Goal: Transaction & Acquisition: Download file/media

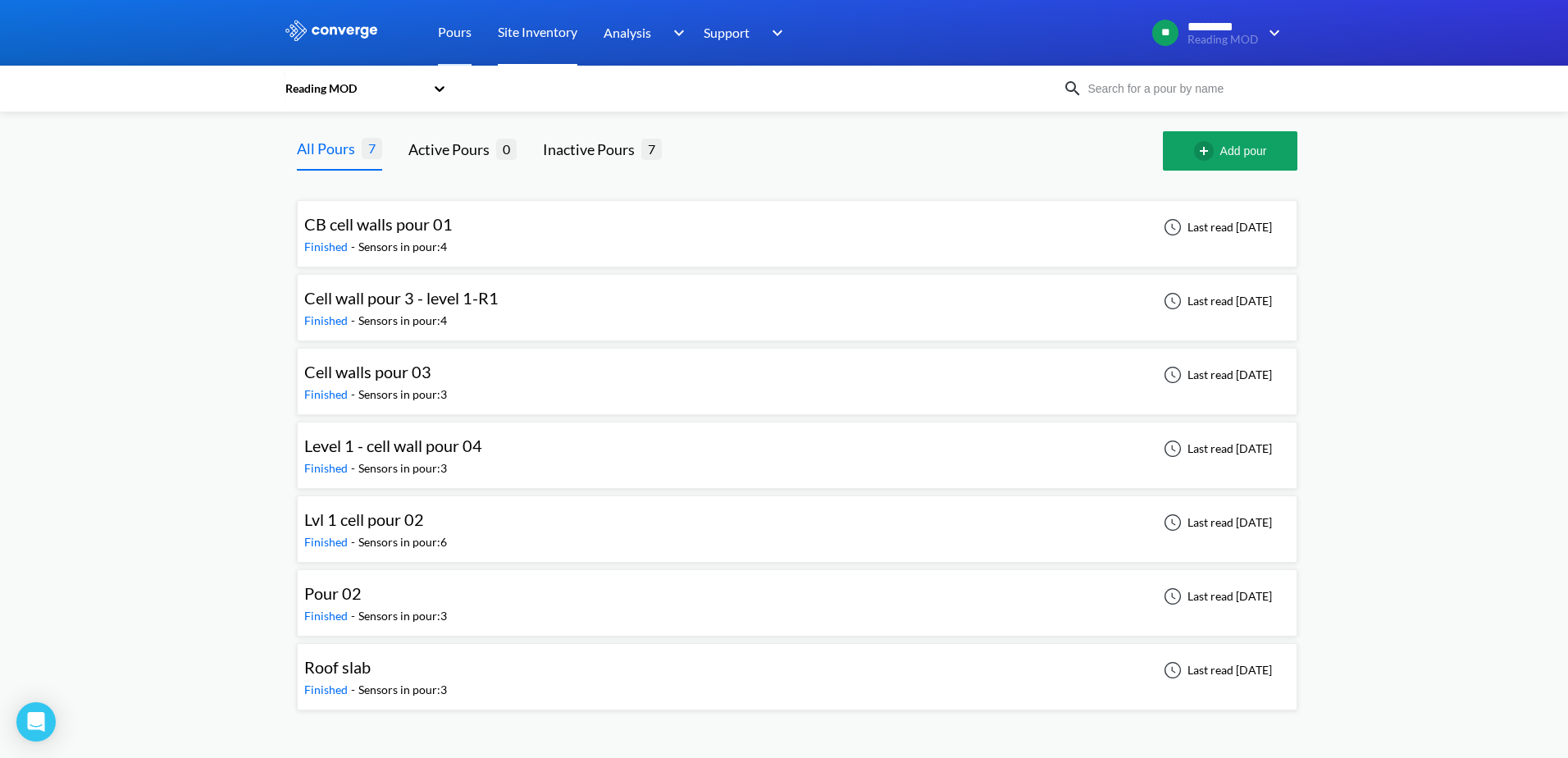
click at [567, 38] on link "Site Inventory" at bounding box center [537, 32] width 79 height 66
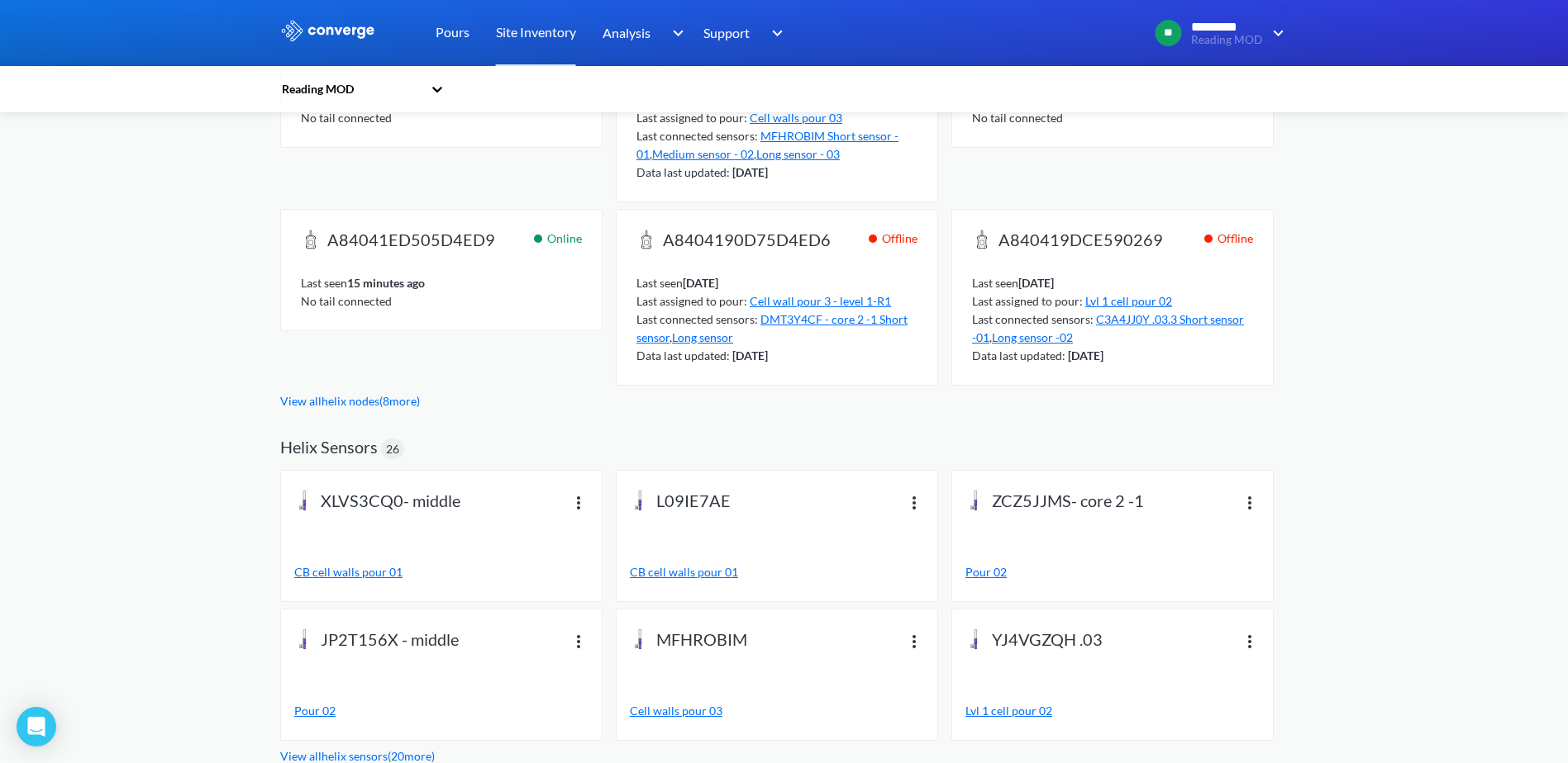
scroll to position [404, 0]
click at [411, 403] on link "View all helix nodes ( 8 more)" at bounding box center [349, 399] width 140 height 14
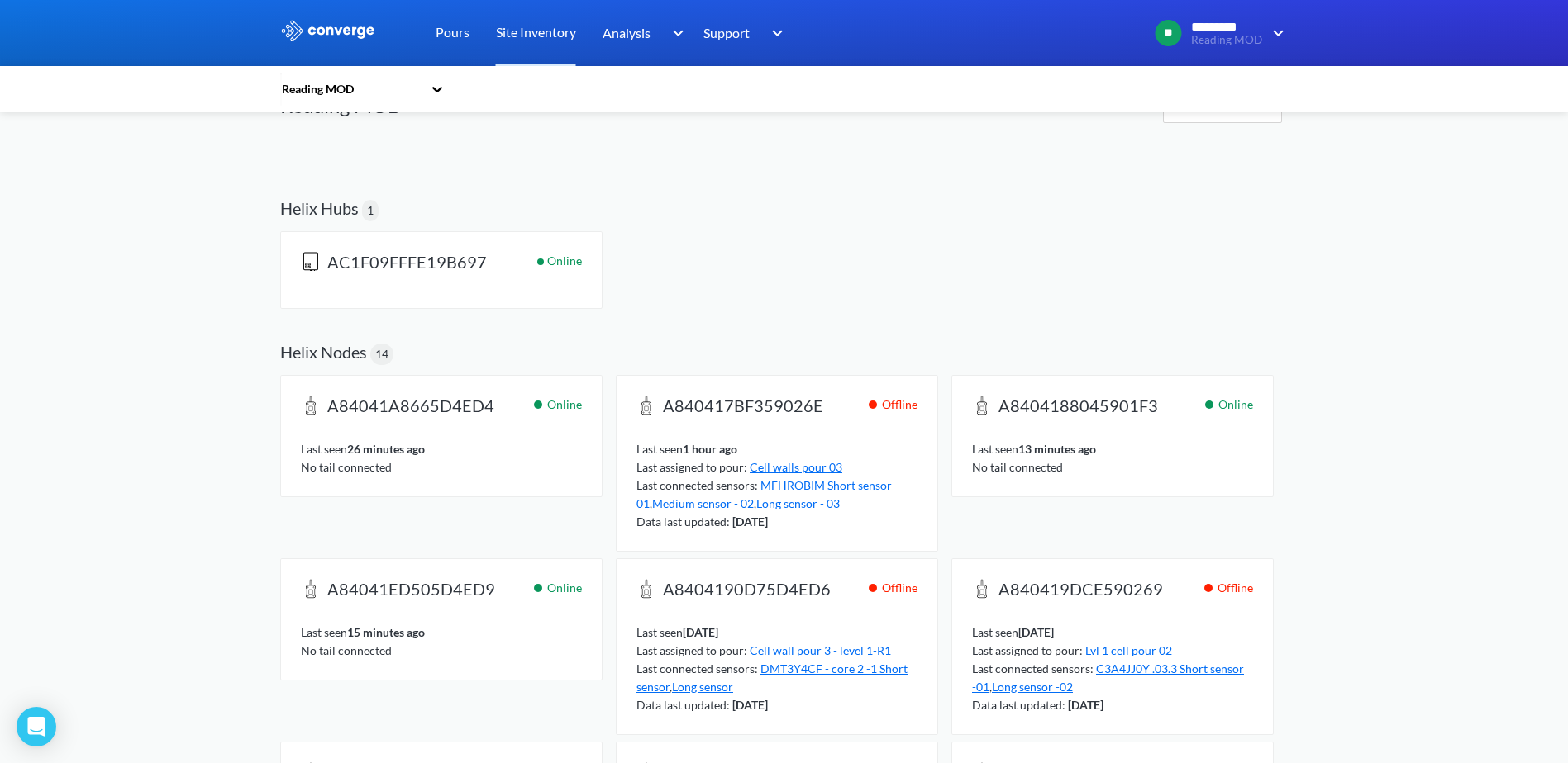
scroll to position [82, 0]
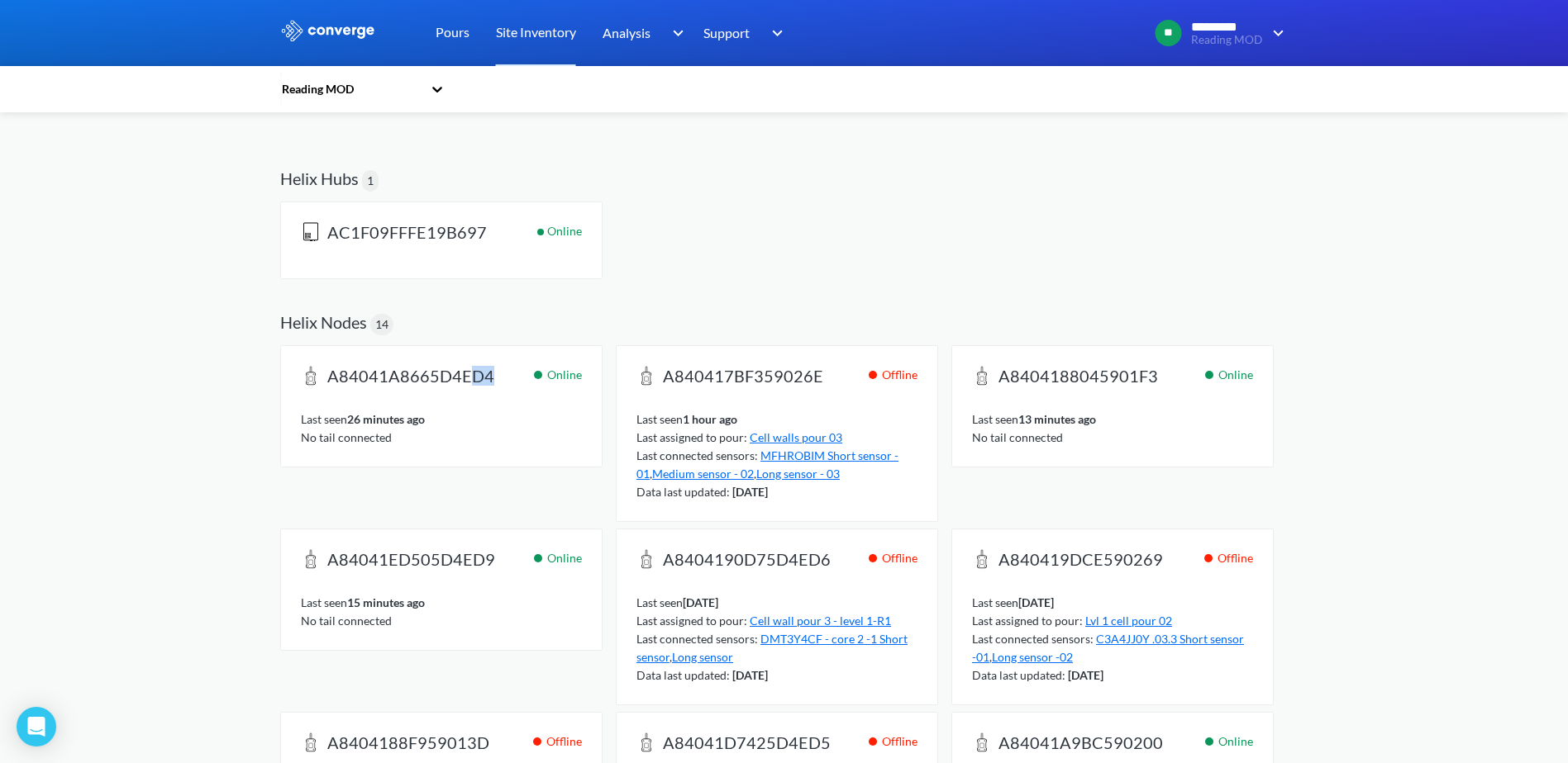
drag, startPoint x: 491, startPoint y: 388, endPoint x: 469, endPoint y: 390, distance: 22.1
click at [469, 390] on h2 "A84041A8665D4ED4" at bounding box center [405, 380] width 210 height 30
click at [1517, 397] on div "MENU Reading MOD Pours Site Inventory Analysis BIM Support Online Help Guide [P…" at bounding box center [784, 758] width 1568 height 1681
drag, startPoint x: 818, startPoint y: 385, endPoint x: 790, endPoint y: 382, distance: 28.2
click at [790, 382] on h2 "A840417BF359026E" at bounding box center [738, 380] width 204 height 30
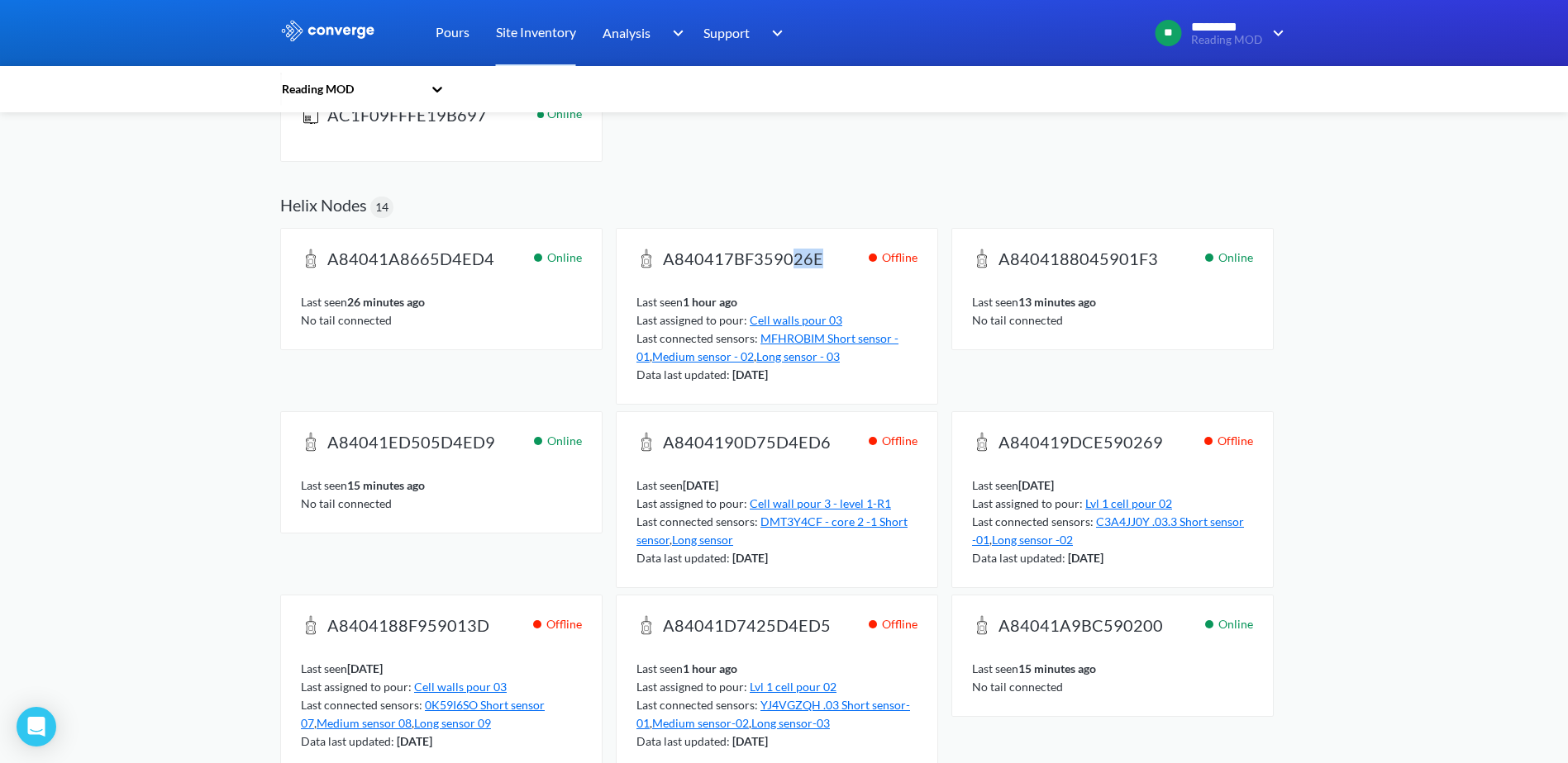
scroll to position [248, 0]
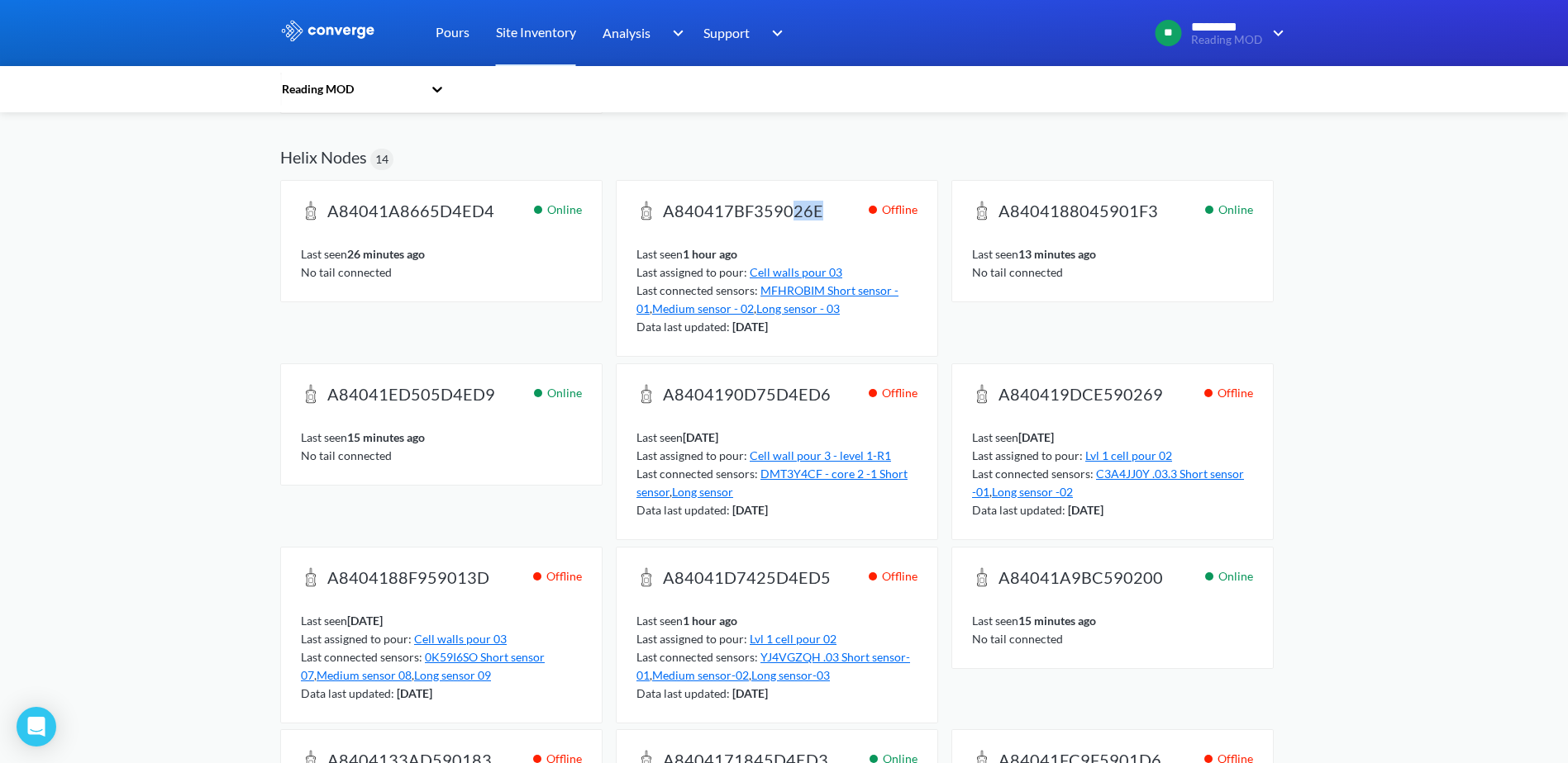
drag, startPoint x: 717, startPoint y: 332, endPoint x: 806, endPoint y: 331, distance: 89.0
click at [806, 331] on div "Data last updated: [DATE]" at bounding box center [776, 327] width 281 height 18
drag, startPoint x: 806, startPoint y: 331, endPoint x: 805, endPoint y: 182, distance: 149.0
click at [805, 182] on div "A840417BF359026E Offline Last seen 1 hour ago Last assigned to pour: Cell walls…" at bounding box center [776, 269] width 320 height 175
drag, startPoint x: 817, startPoint y: 227, endPoint x: 792, endPoint y: 223, distance: 25.3
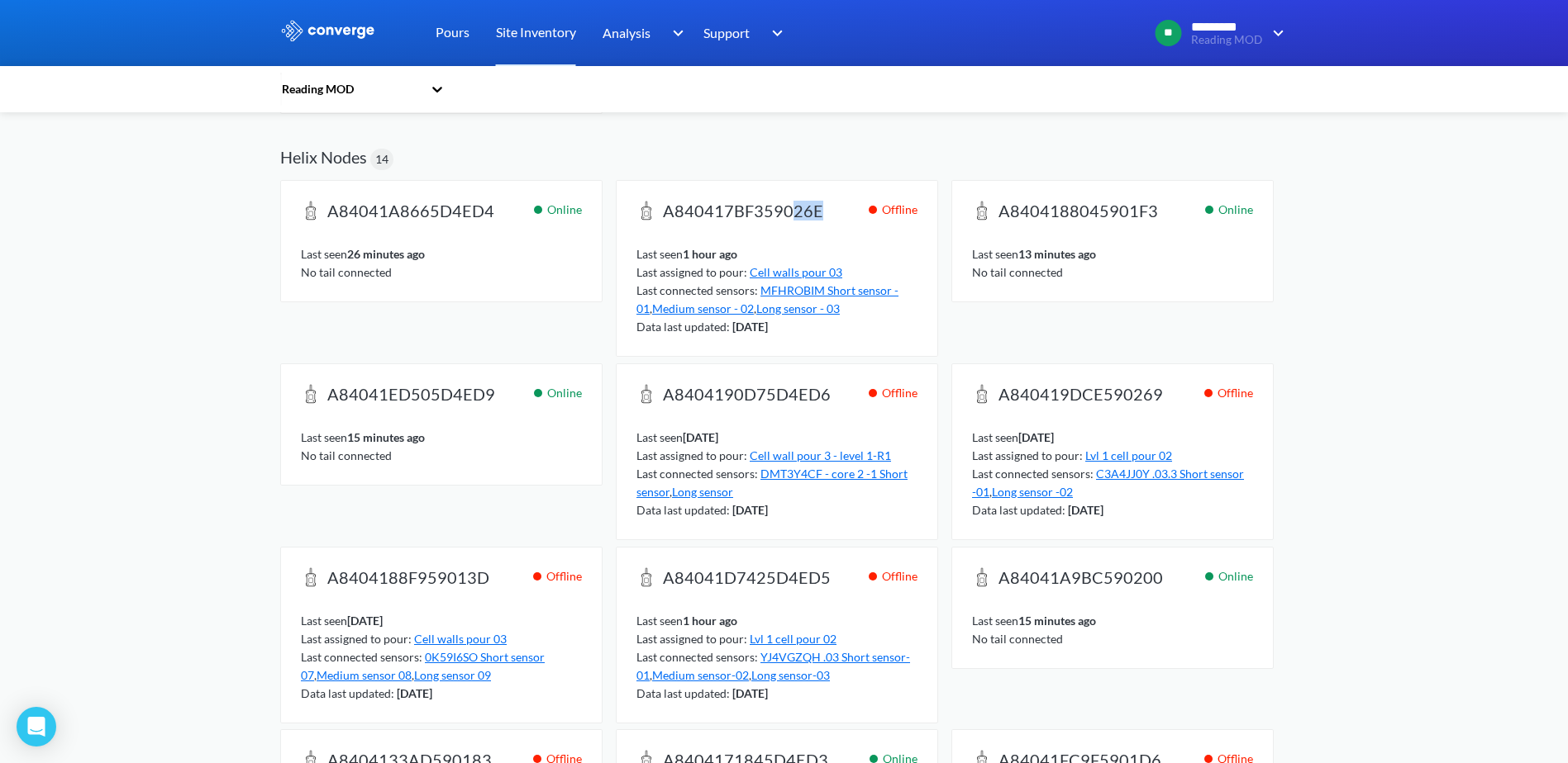
click at [792, 223] on h2 "A840417BF359026E" at bounding box center [738, 215] width 204 height 30
drag, startPoint x: 1059, startPoint y: 212, endPoint x: 1133, endPoint y: 212, distance: 74.0
click at [1133, 212] on span "A8404188045901F3" at bounding box center [1079, 212] width 160 height 23
drag, startPoint x: 1133, startPoint y: 212, endPoint x: 1070, endPoint y: 217, distance: 63.2
click at [1070, 217] on span "A8404188045901F3" at bounding box center [1079, 212] width 160 height 23
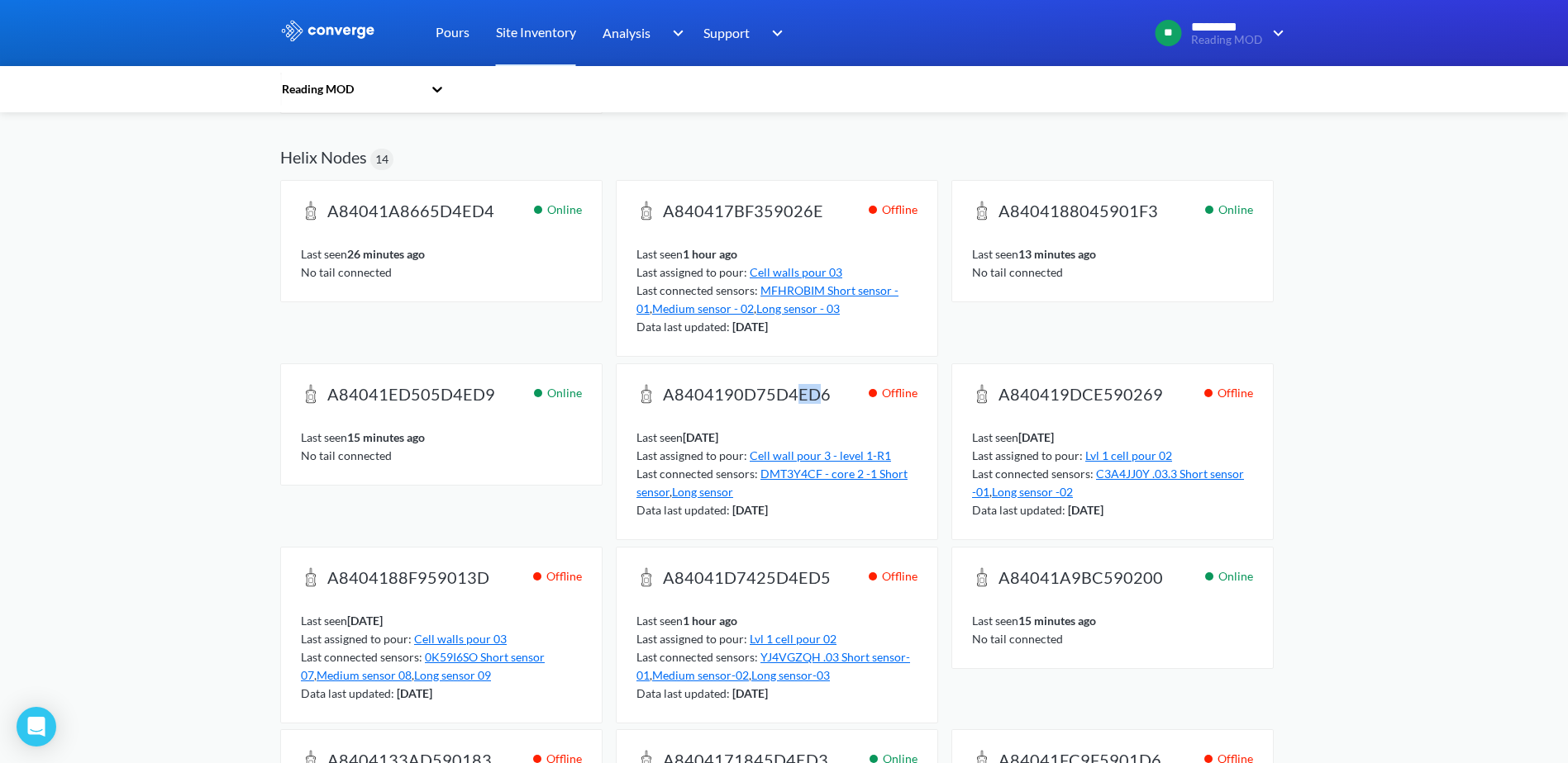
drag, startPoint x: 797, startPoint y: 391, endPoint x: 818, endPoint y: 391, distance: 21.0
click at [818, 391] on span "A8404190D75D4ED6" at bounding box center [746, 396] width 167 height 23
click at [830, 408] on h2 "A8404190D75D4ED6" at bounding box center [741, 399] width 210 height 30
click at [700, 208] on span "A840417BF359026E" at bounding box center [743, 212] width 161 height 23
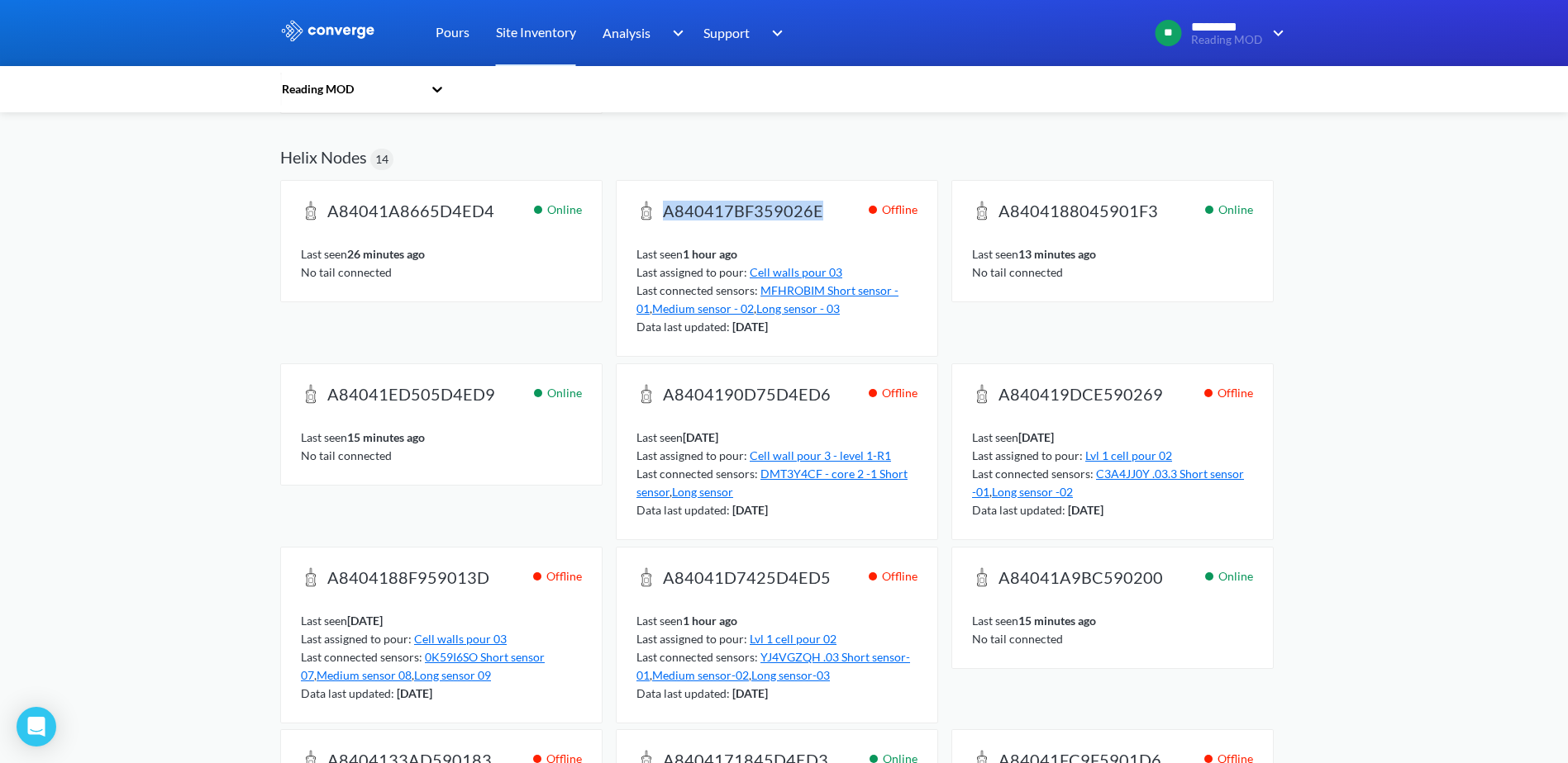
copy span "A840417BF359026E"
click at [775, 403] on span "A8404190D75D4ED6" at bounding box center [746, 396] width 167 height 23
copy span "A8404190D75D4ED6"
drag, startPoint x: 1509, startPoint y: 379, endPoint x: 1429, endPoint y: 385, distance: 80.2
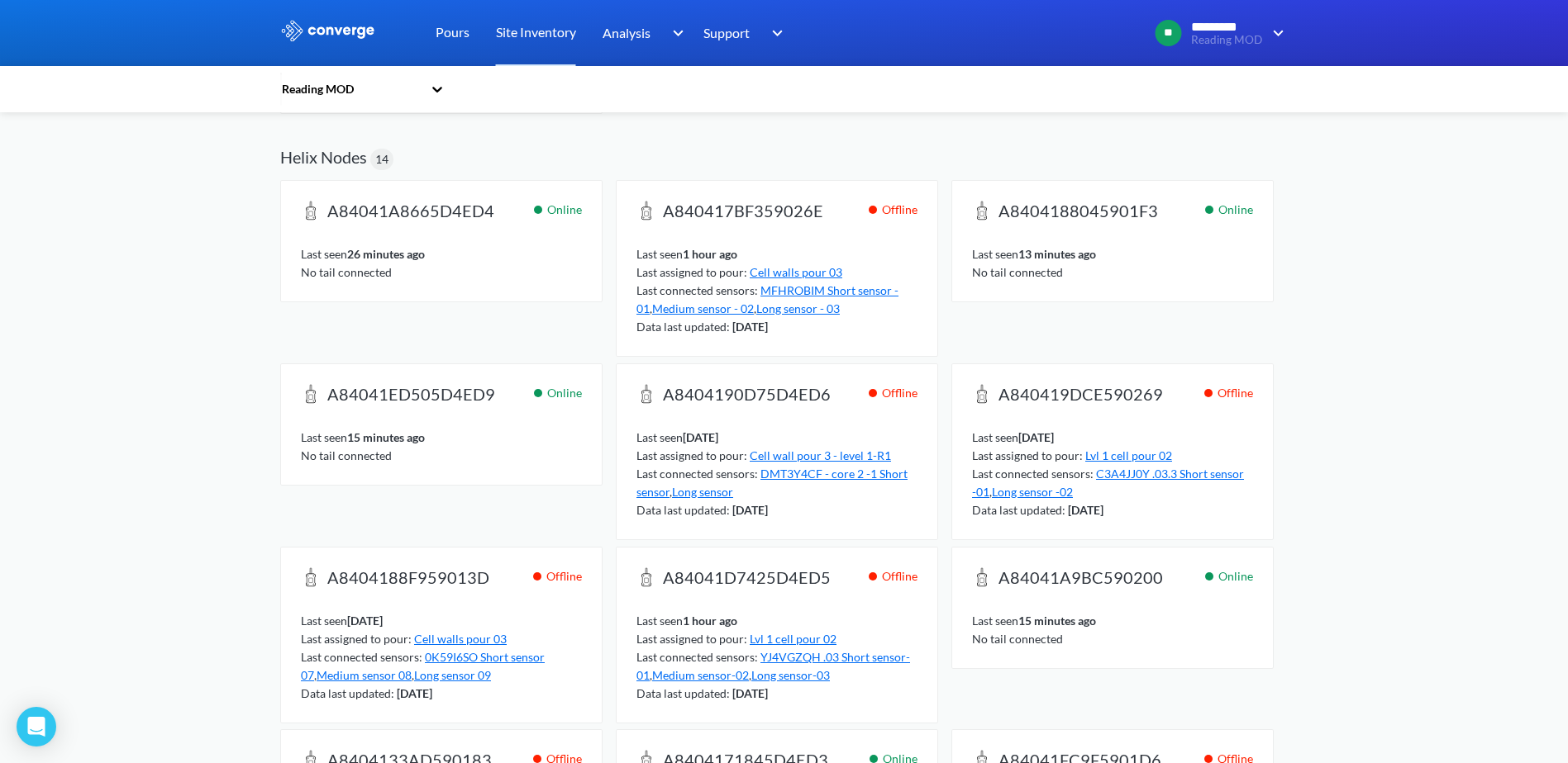
click at [1508, 379] on div "MENU Reading MOD Pours Site Inventory Analysis BIM Support Online Help Guide [P…" at bounding box center [784, 592] width 1568 height 1681
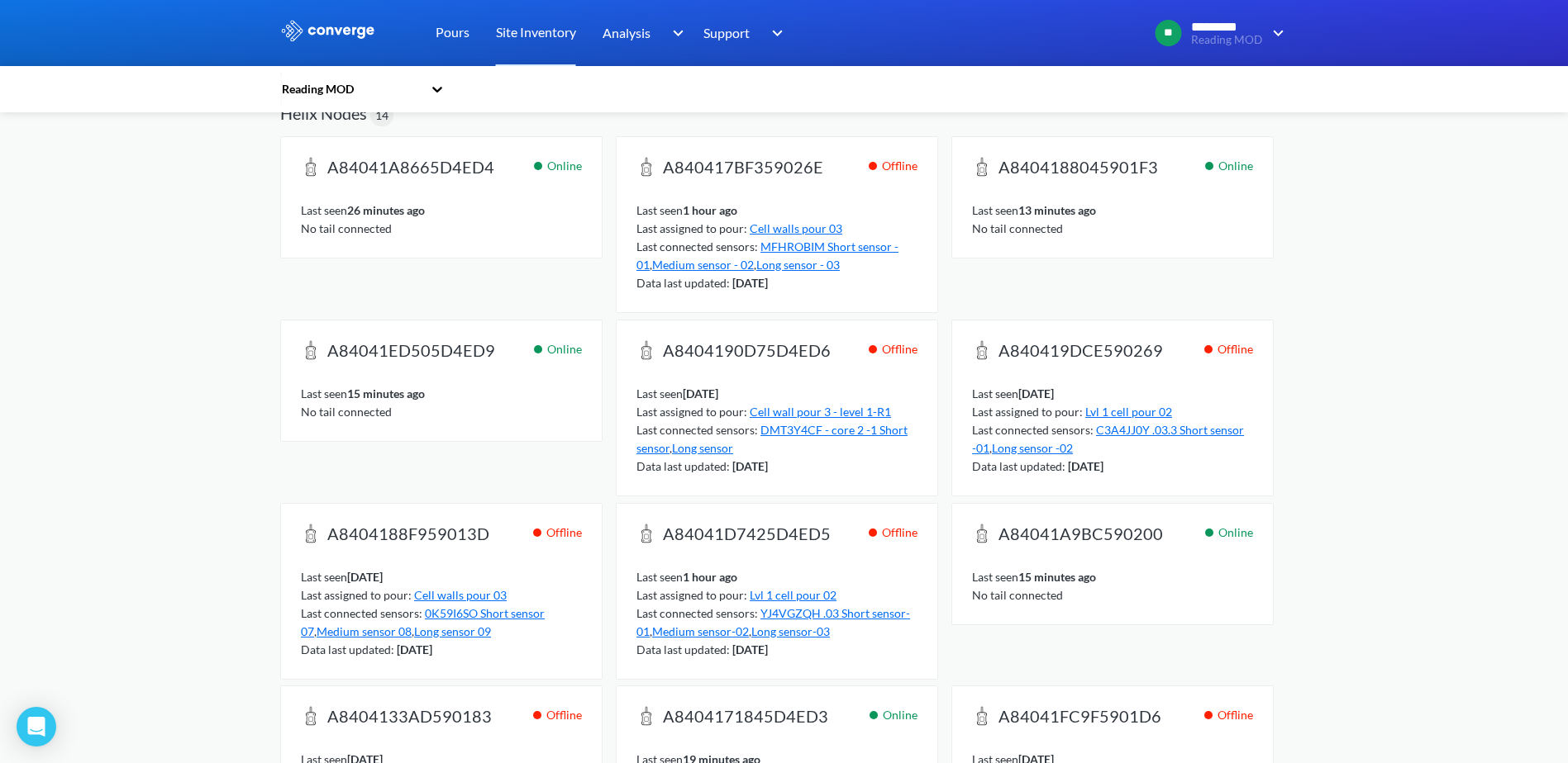
scroll to position [330, 0]
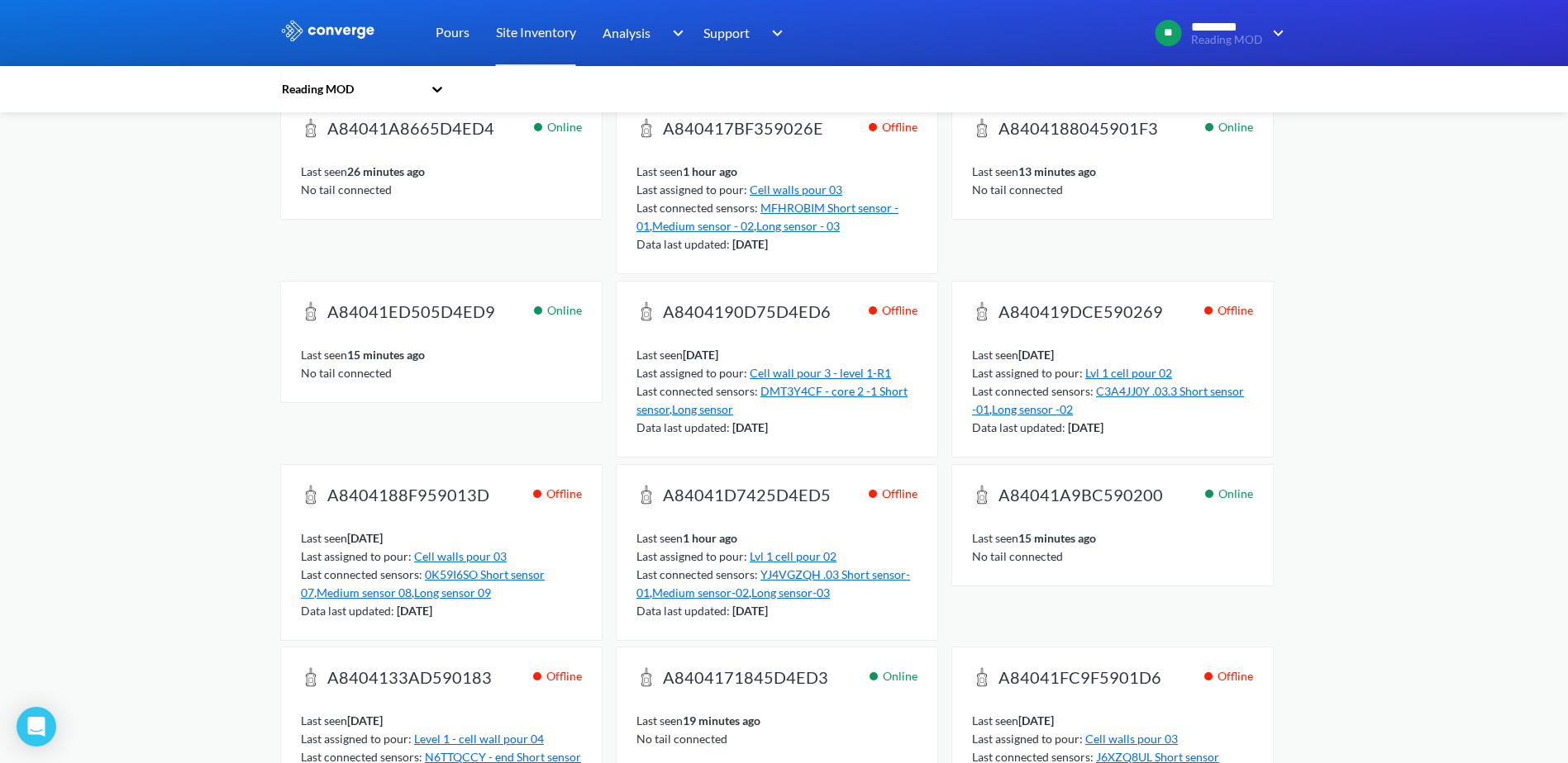
click at [412, 492] on span "A8404188F959013D" at bounding box center [408, 496] width 162 height 23
copy span "A8404188F959013D"
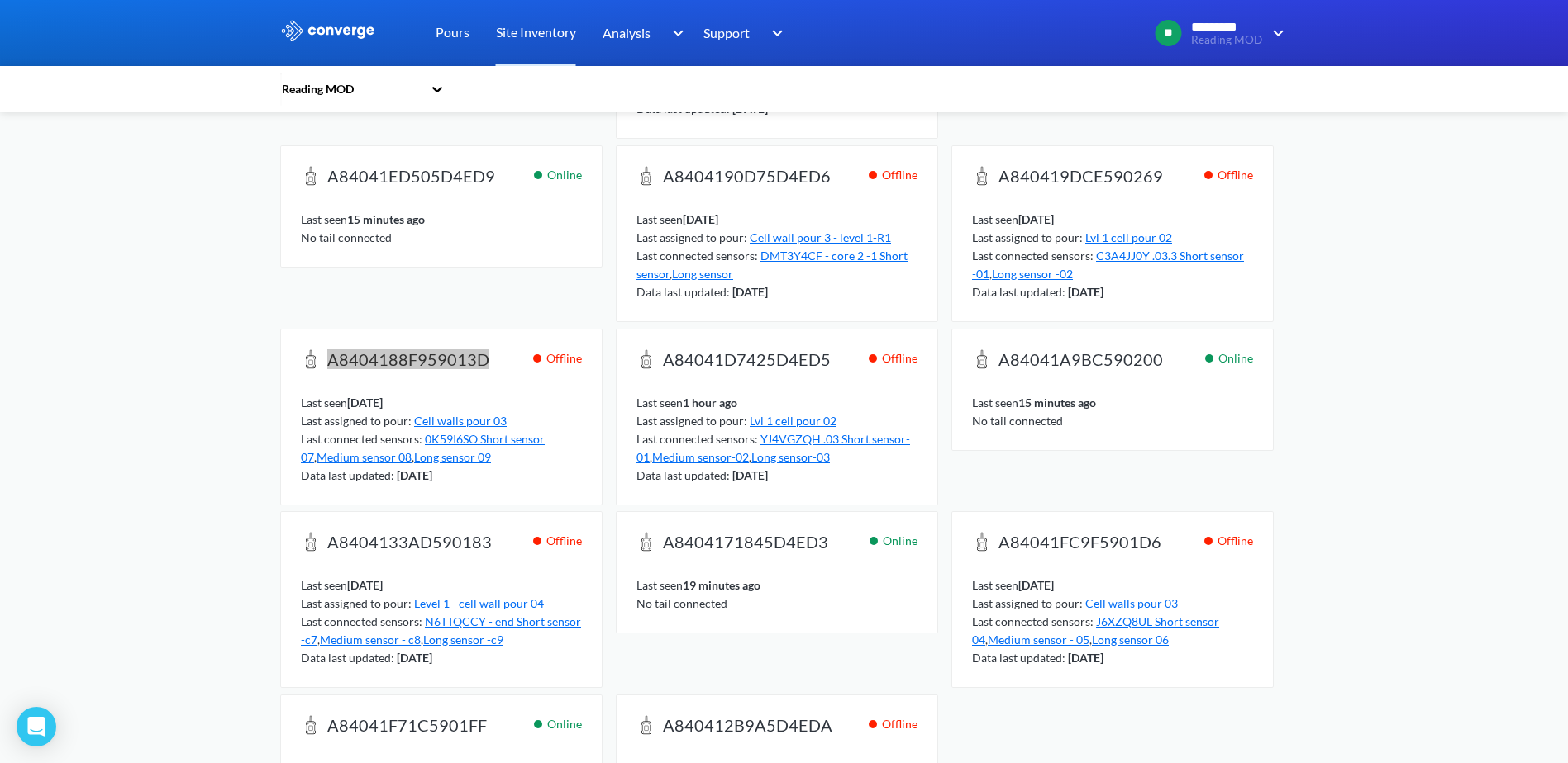
scroll to position [496, 0]
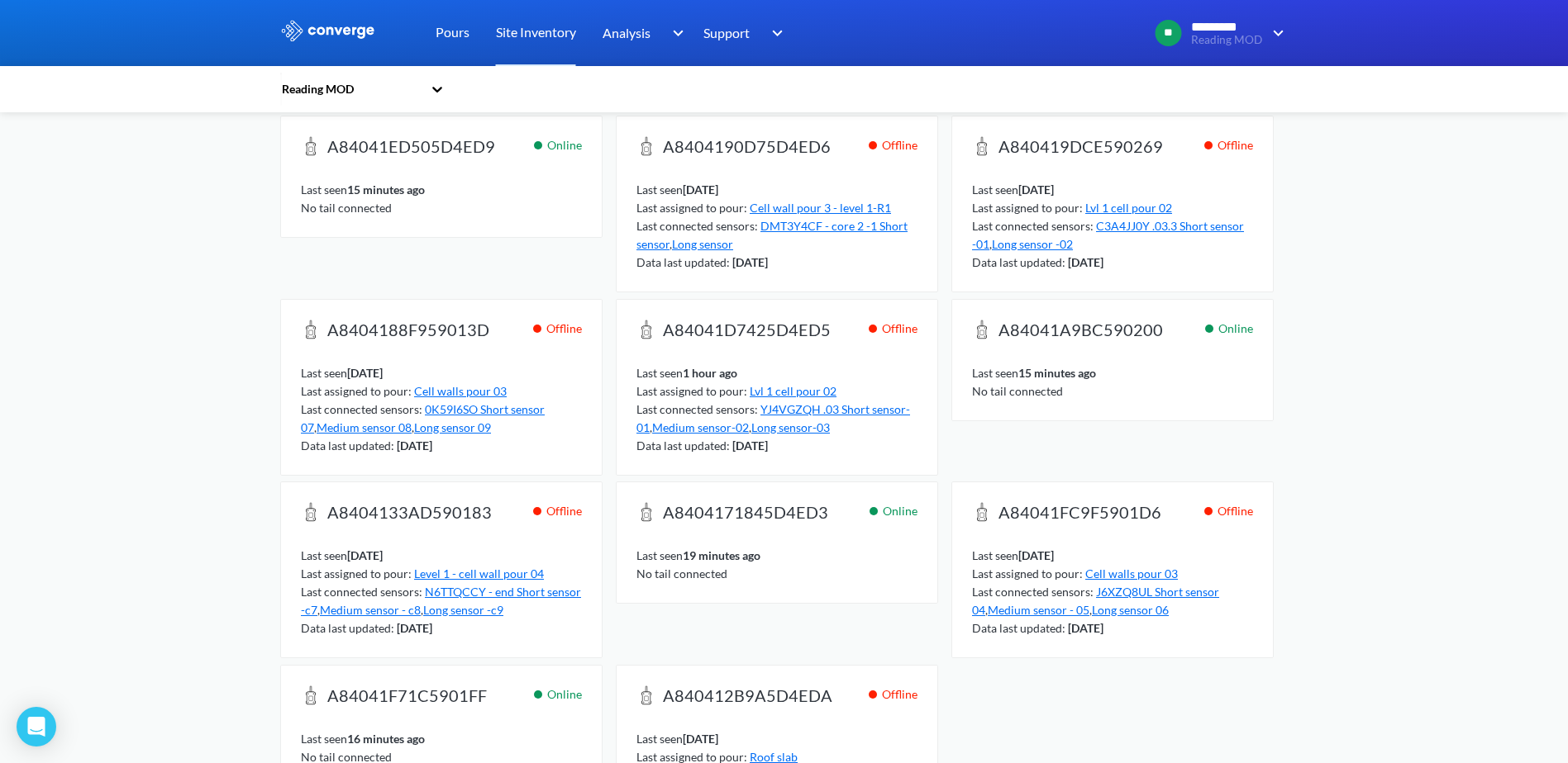
click at [1136, 518] on span "A84041FC9F5901D6" at bounding box center [1080, 513] width 163 height 23
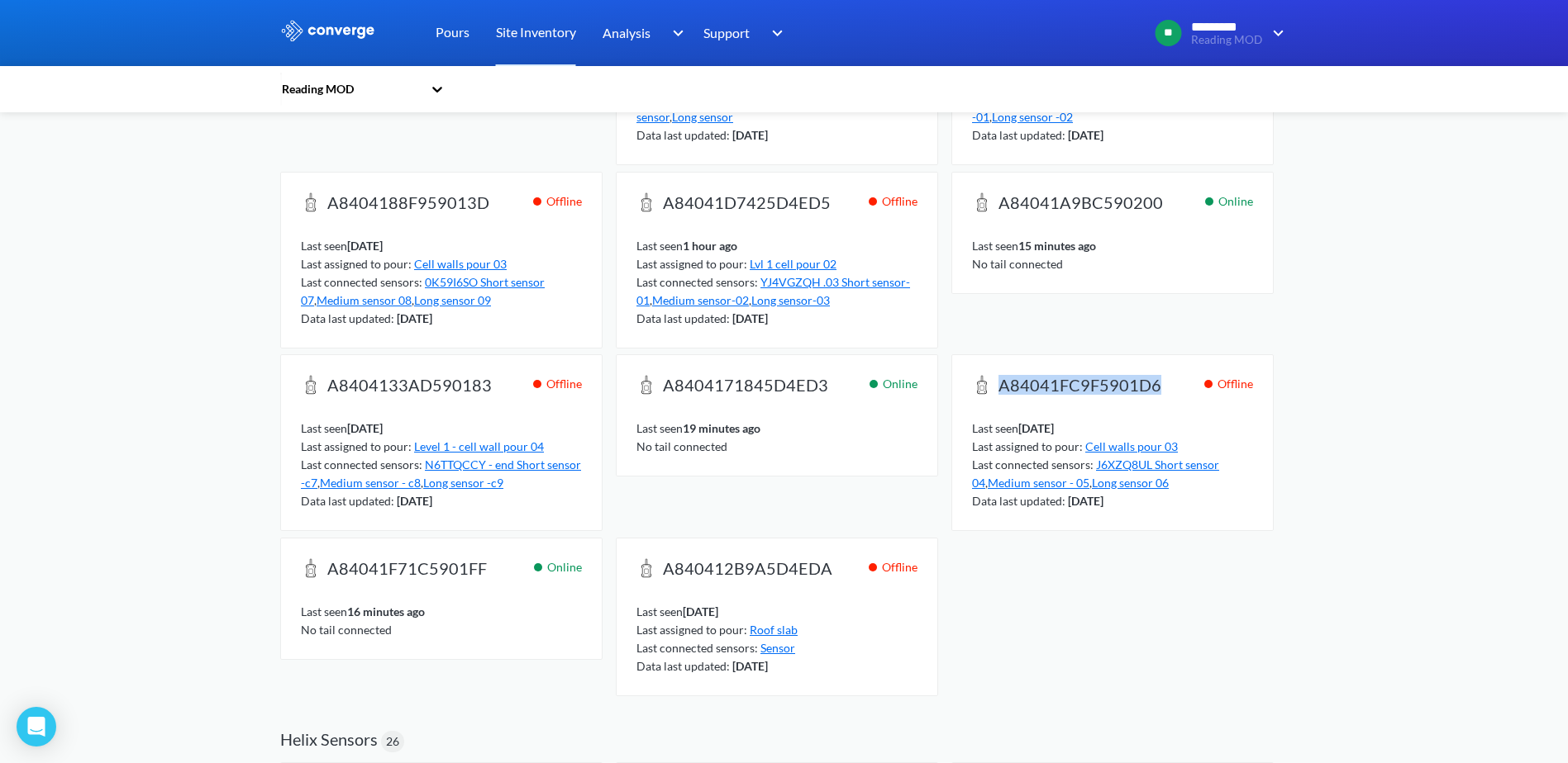
scroll to position [661, 0]
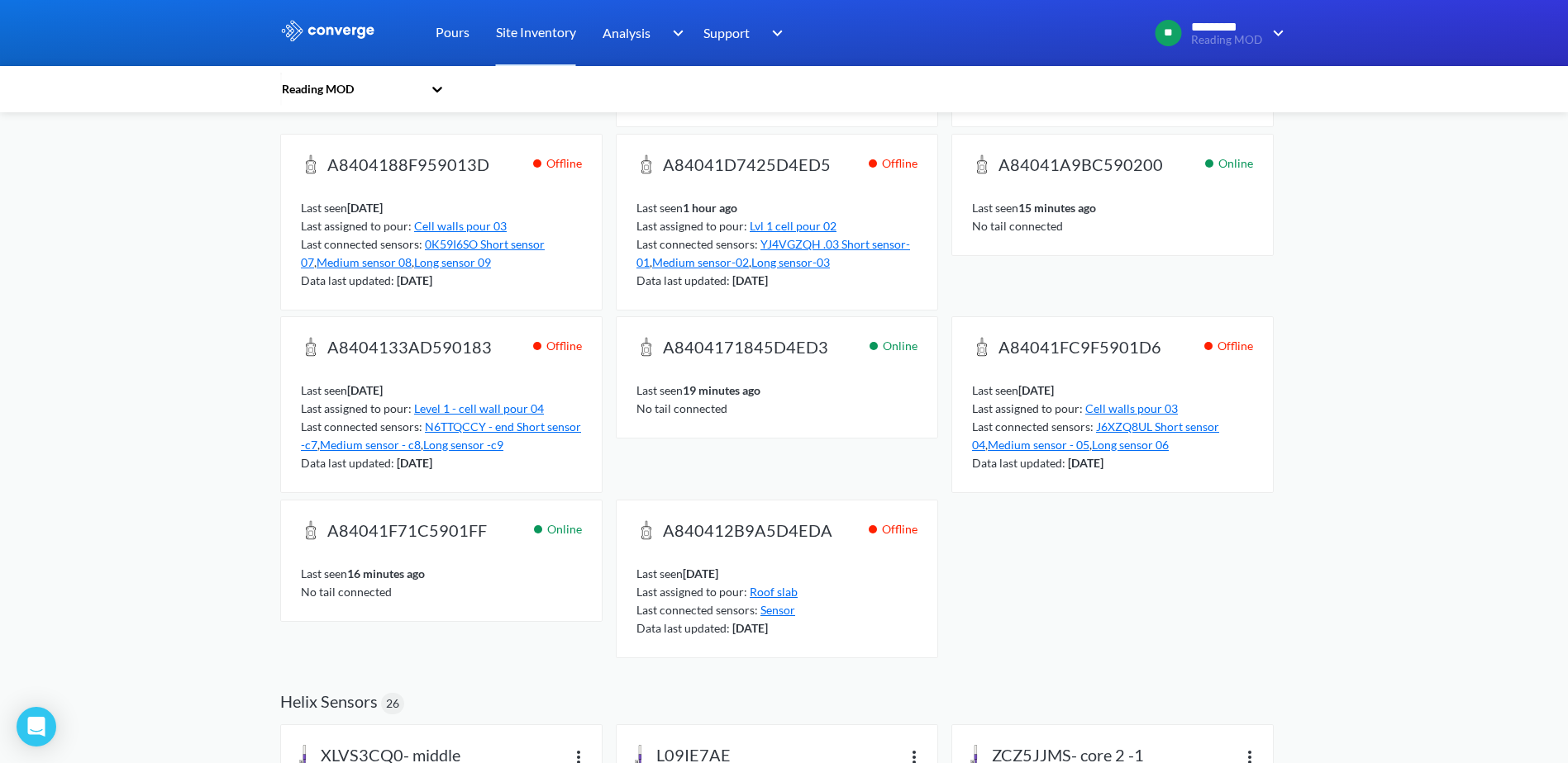
click at [461, 540] on span "A84041F71C5901FF" at bounding box center [407, 531] width 160 height 23
click at [805, 530] on span "A840412B9A5D4EDA" at bounding box center [747, 531] width 169 height 23
click at [1122, 354] on span "A84041FC9F5901D6" at bounding box center [1080, 348] width 163 height 23
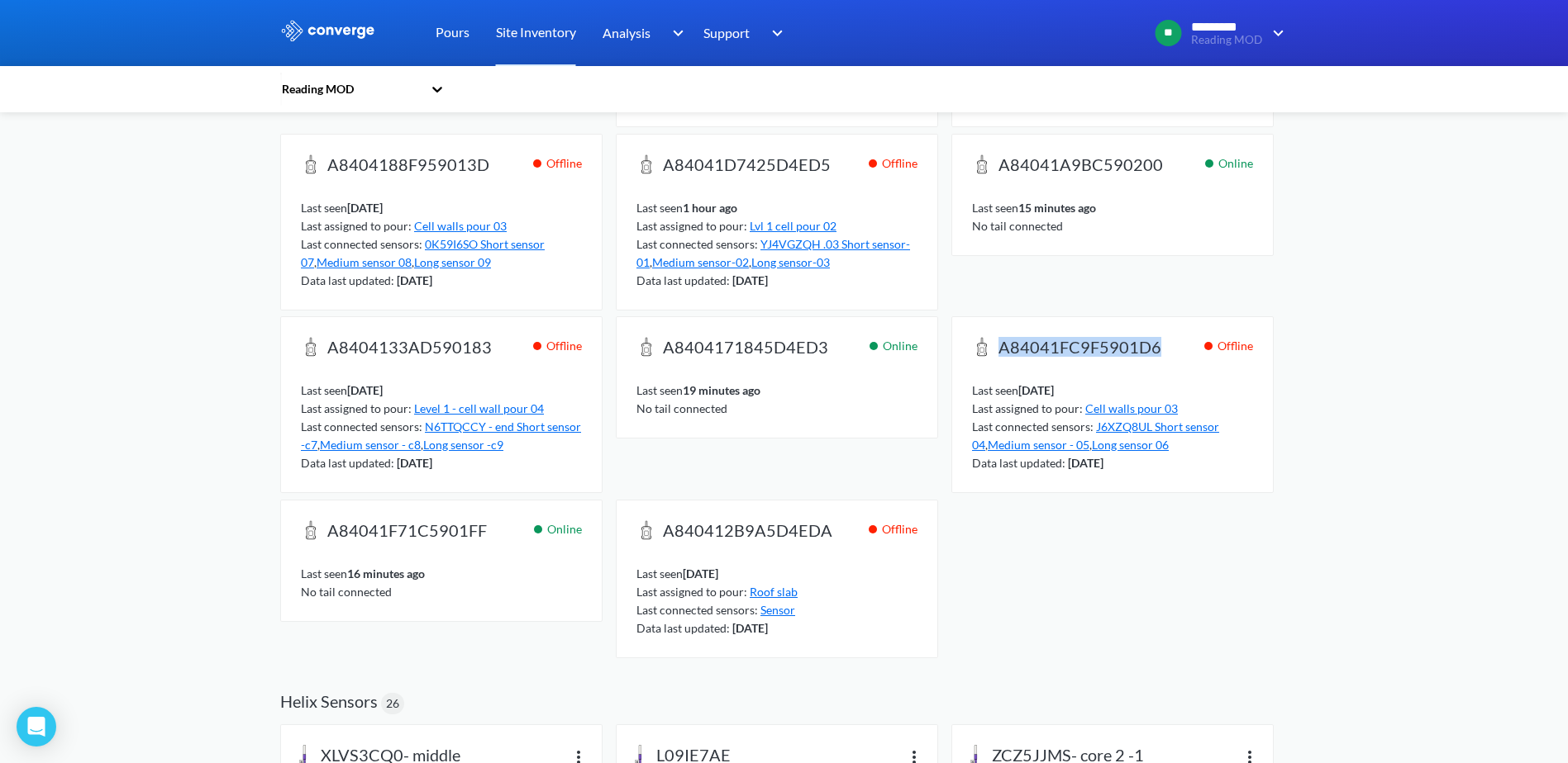
copy span "A84041FC9F5901D6"
click at [1247, 552] on div "A84041A8665D4ED4 Online Last seen 26 minutes ago No tail connected A840417BF359…" at bounding box center [784, 216] width 1008 height 898
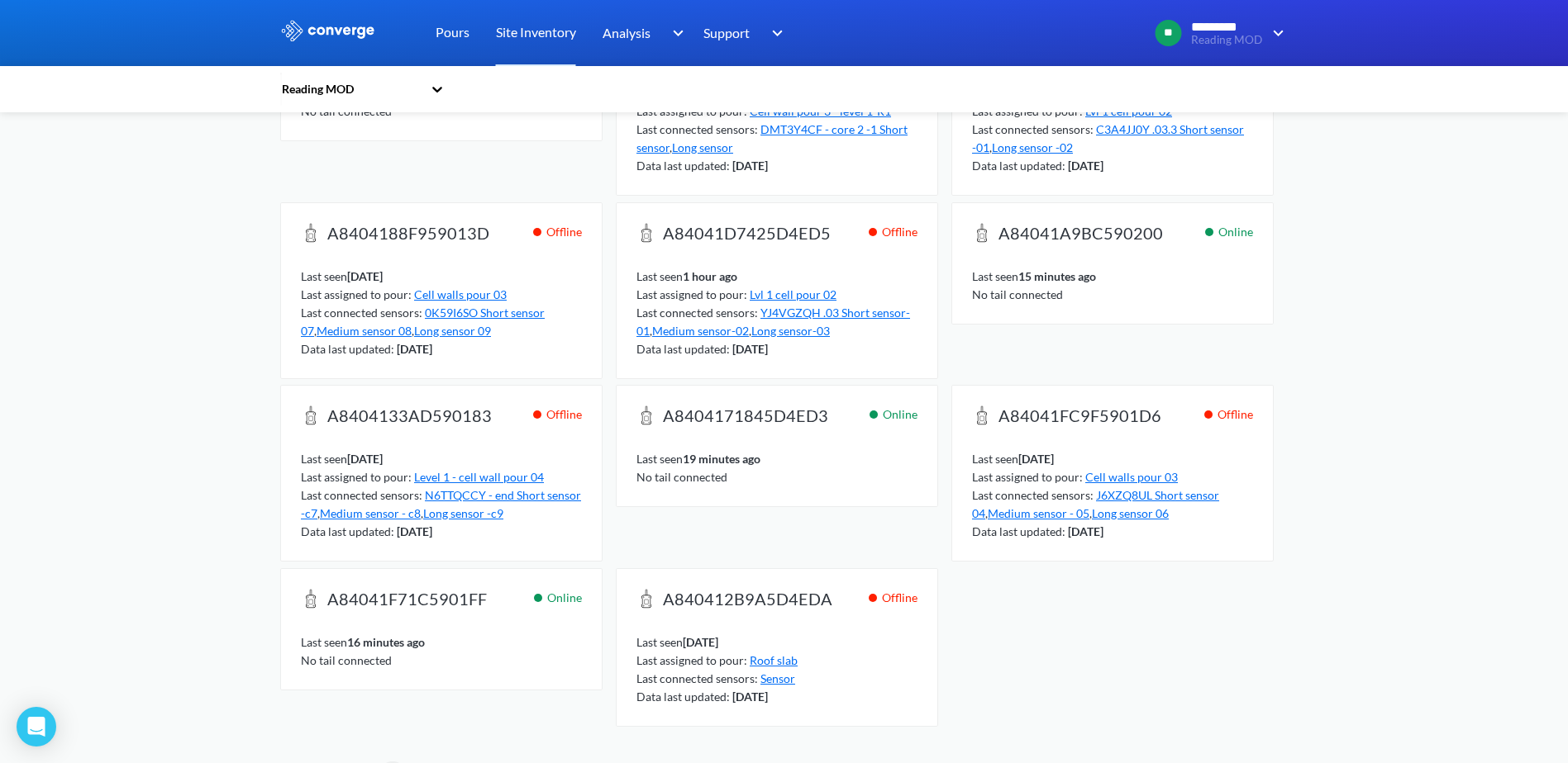
scroll to position [743, 0]
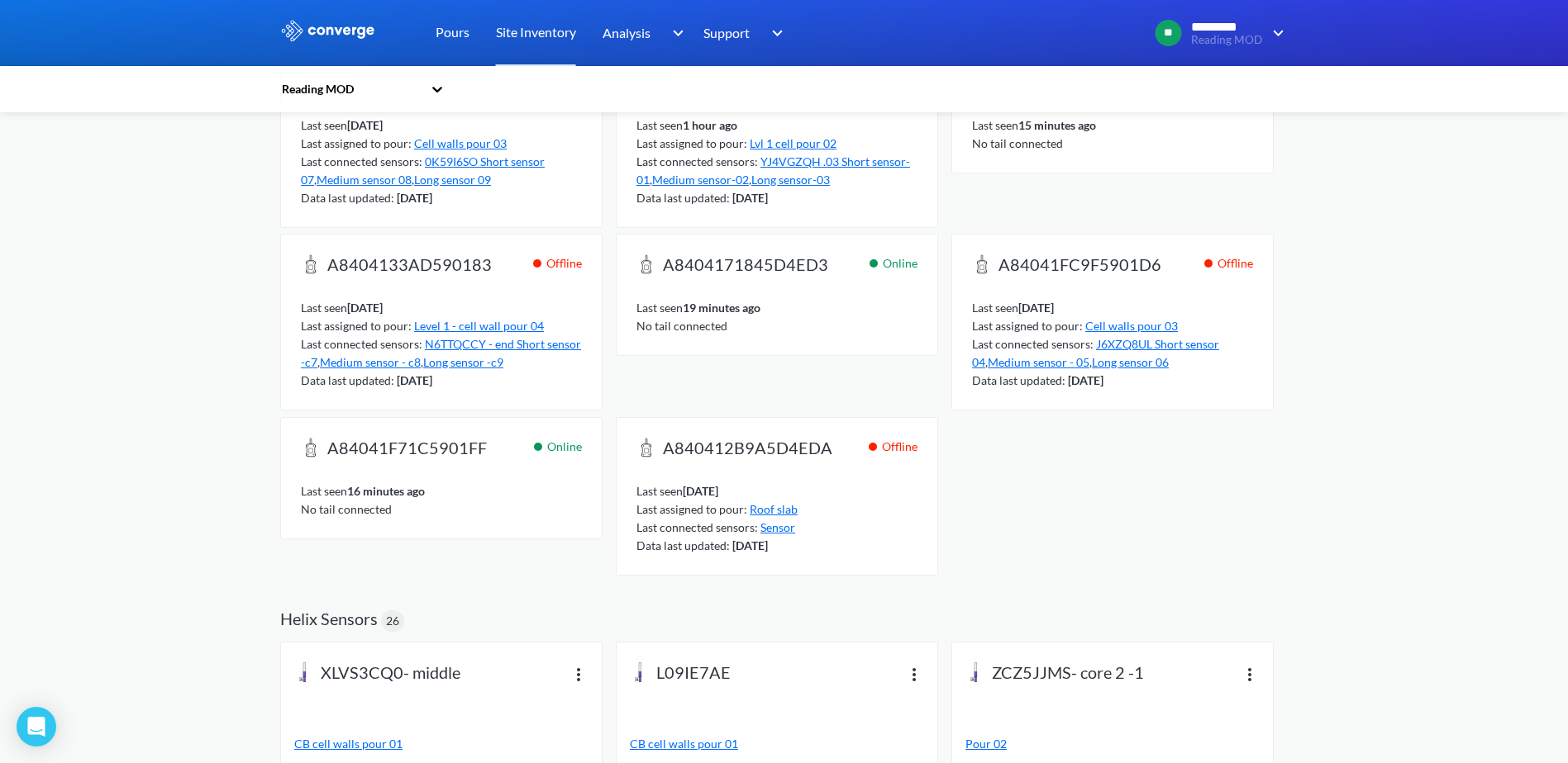
click at [1069, 272] on span "A84041FC9F5901D6" at bounding box center [1080, 265] width 163 height 23
click at [1127, 360] on span "Long sensor 06" at bounding box center [1130, 362] width 77 height 14
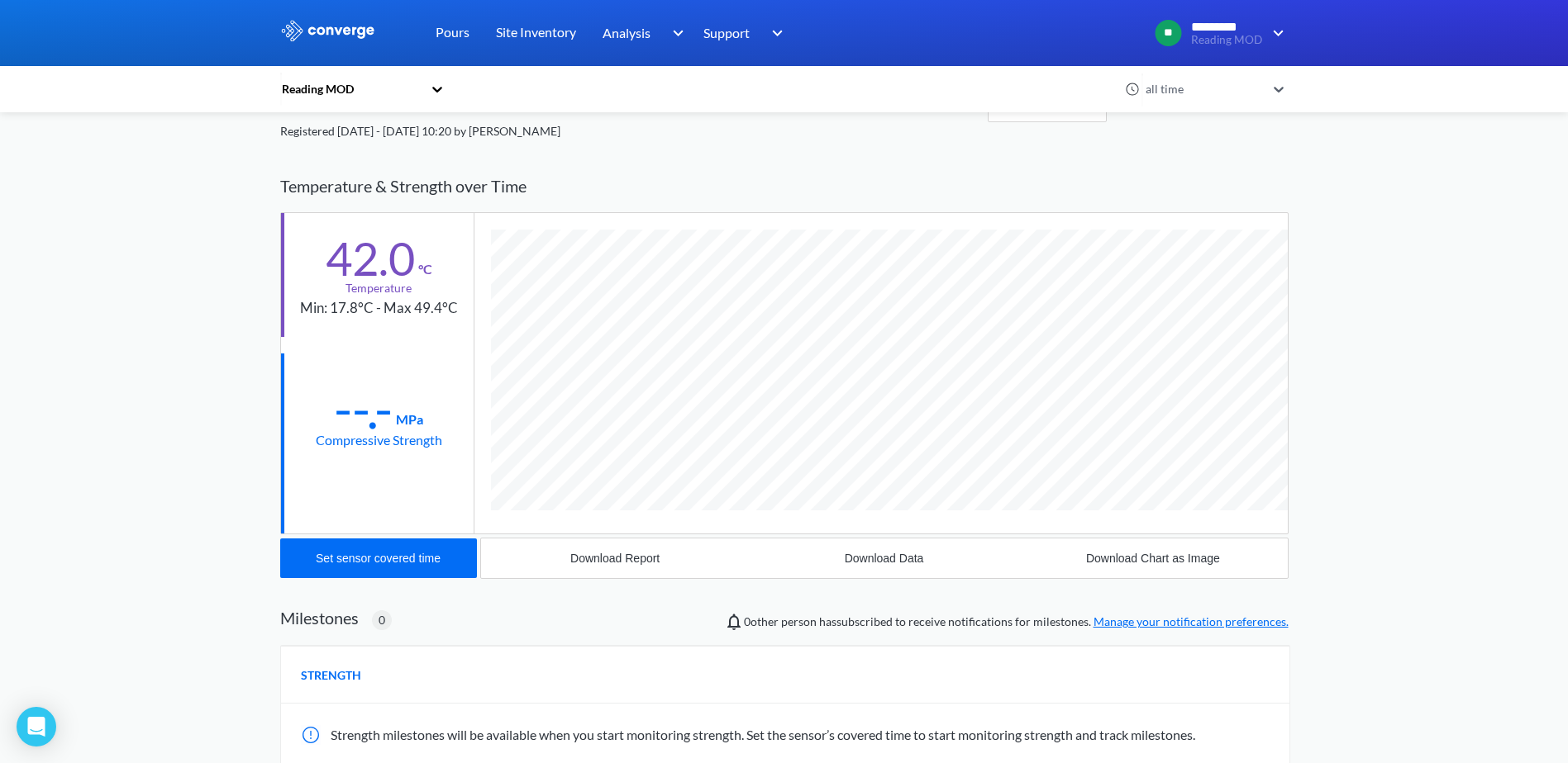
scroll to position [82, 0]
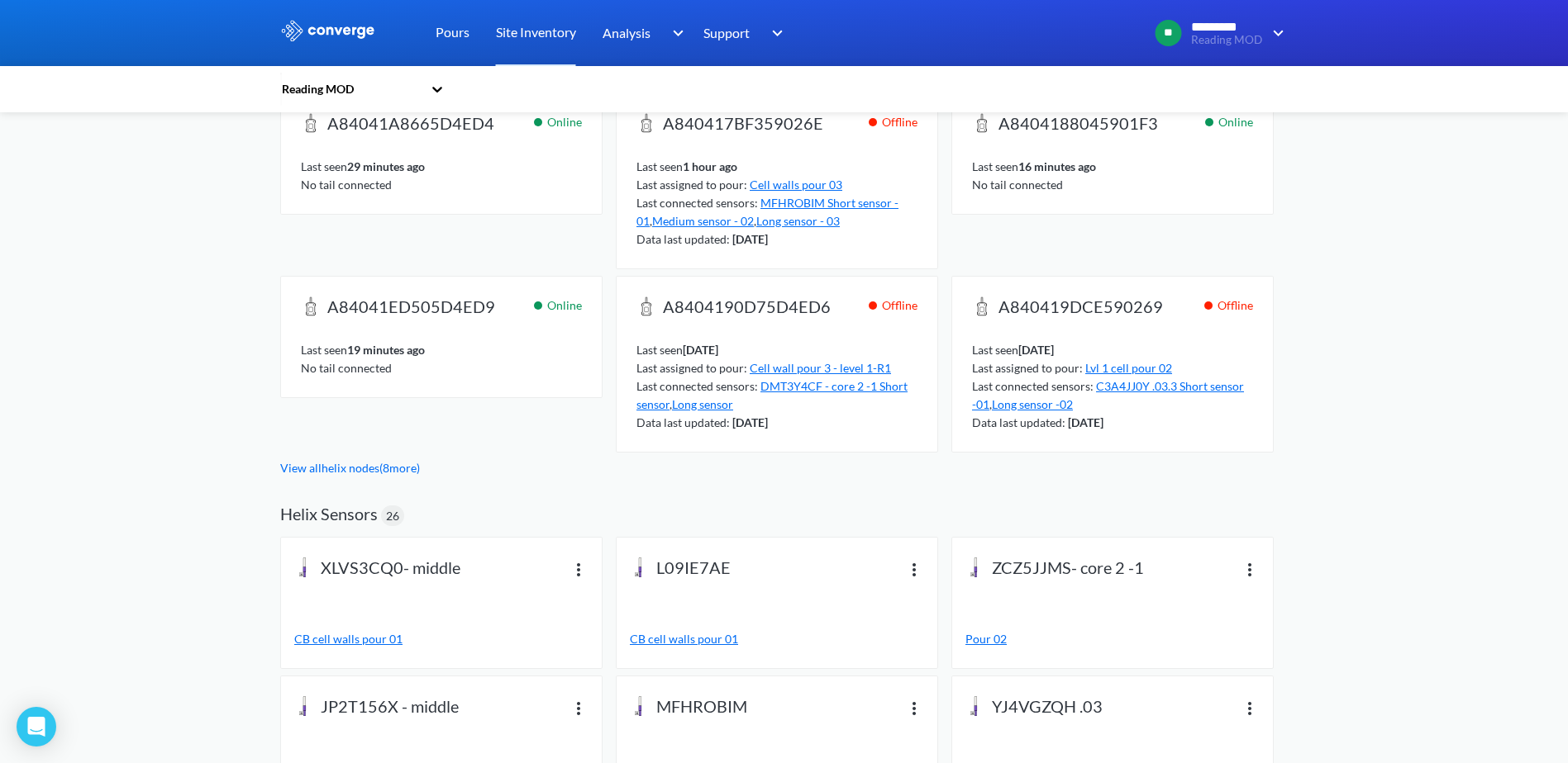
scroll to position [404, 0]
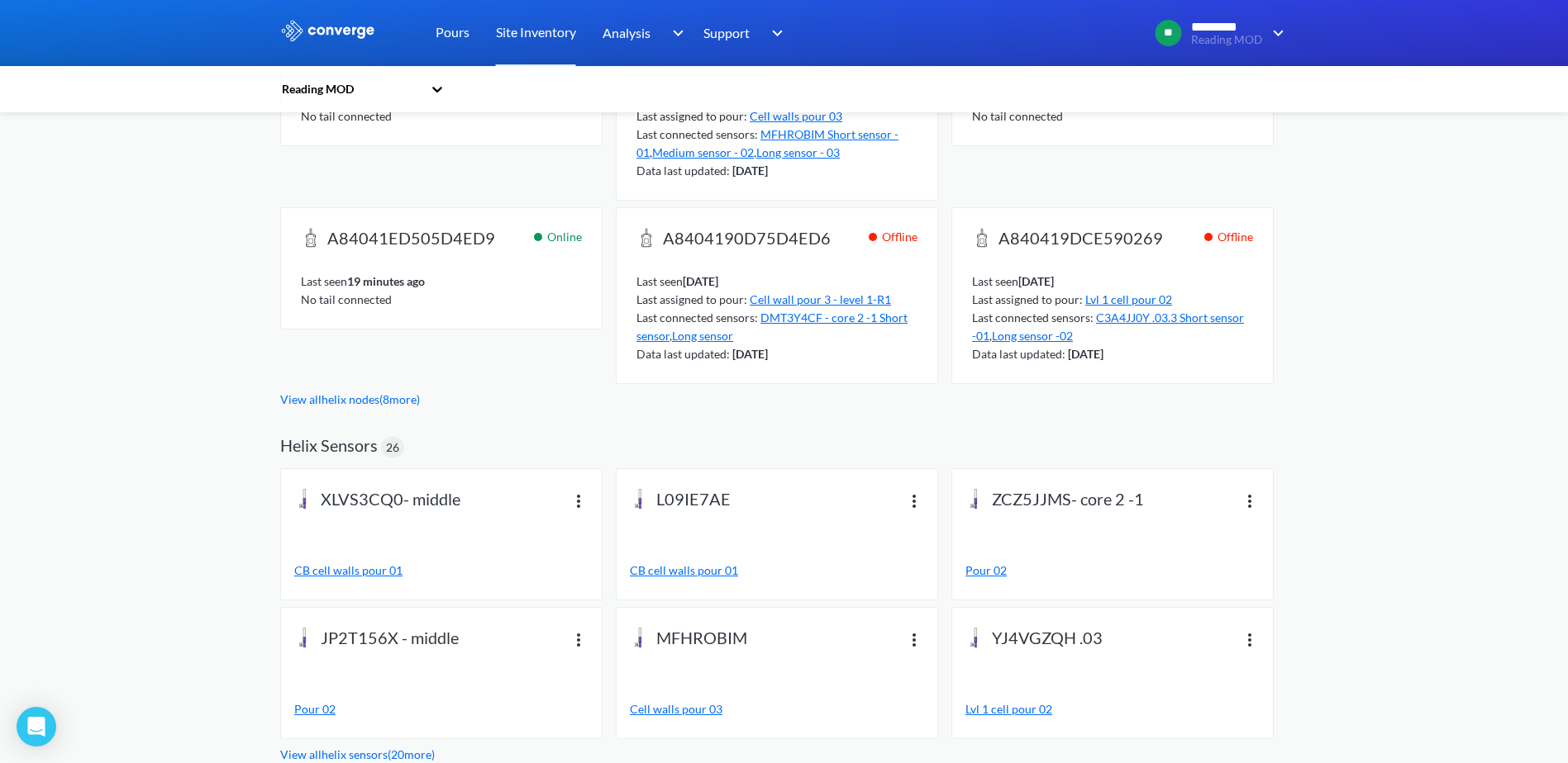
click at [371, 407] on Nodes "Helix Nodes 14 A84041A8665D4ED4 Online Last seen 29 minutes ago No tail connect…" at bounding box center [784, 187] width 1008 height 445
click at [386, 402] on link "View all helix nodes ( 8 more)" at bounding box center [349, 399] width 140 height 14
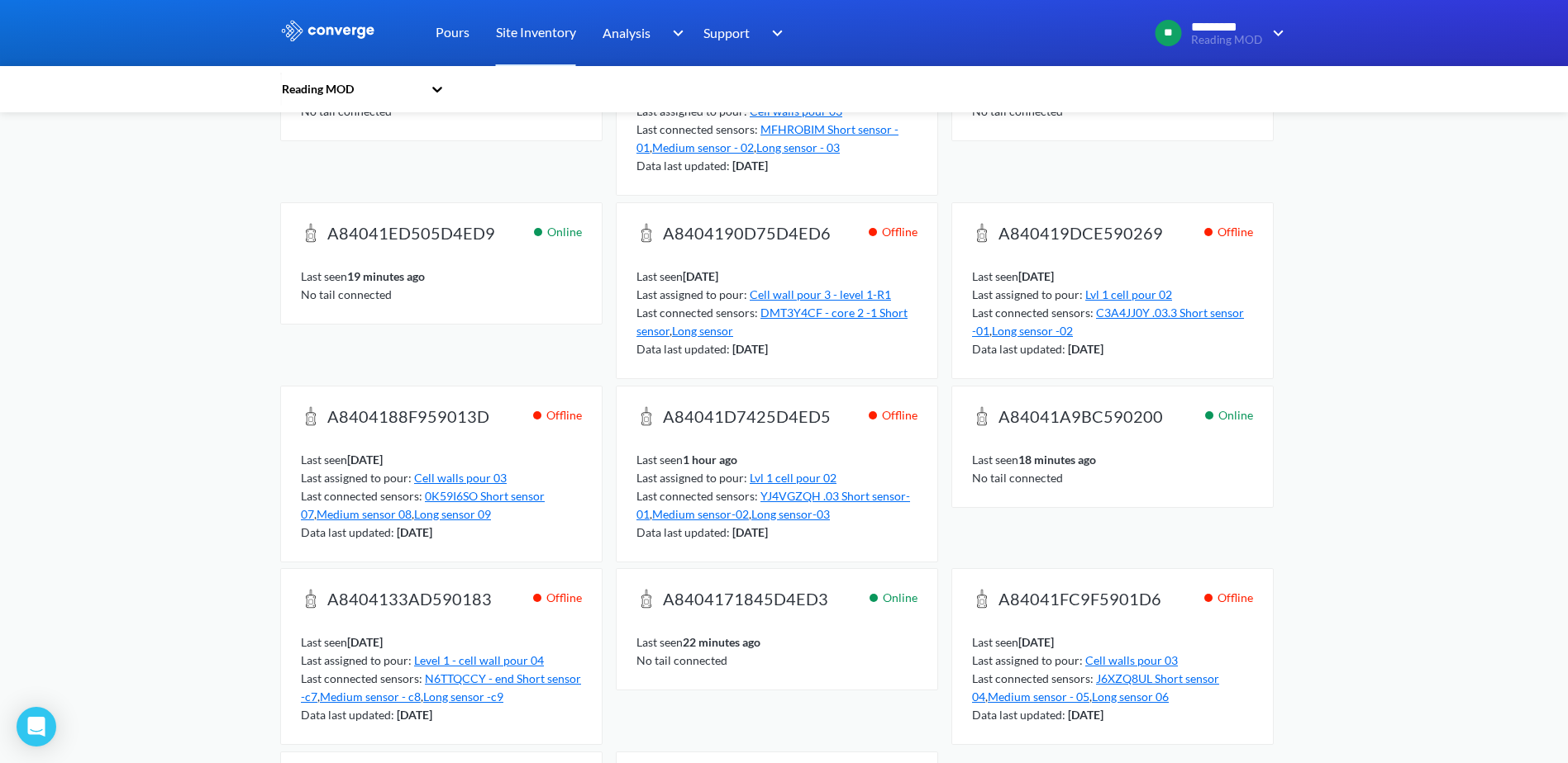
scroll to position [651, 0]
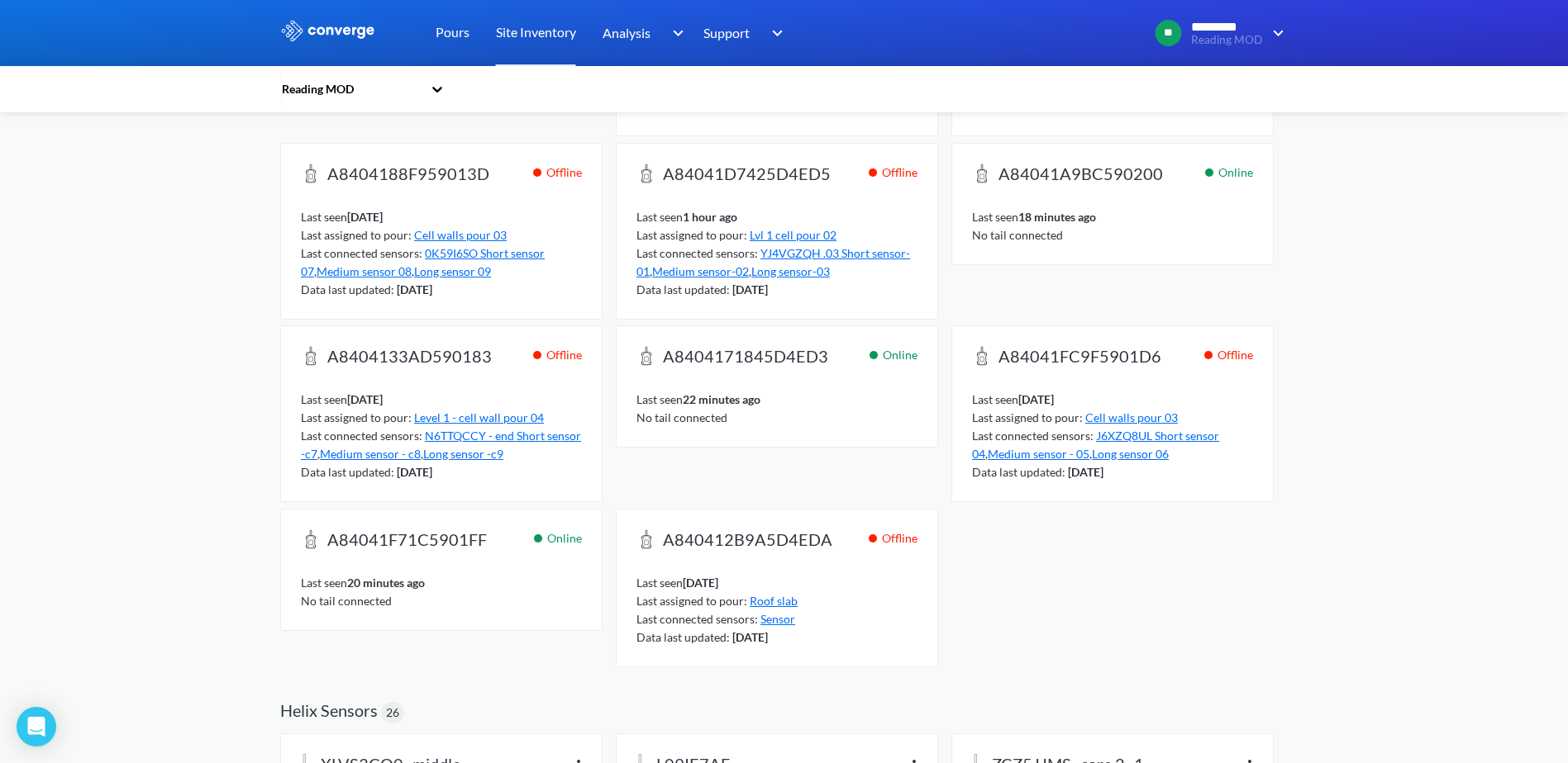
click at [1182, 431] on span "J6XZQ8UL Short sensor 04" at bounding box center [1096, 445] width 247 height 33
click at [467, 40] on link "Pours" at bounding box center [452, 33] width 33 height 66
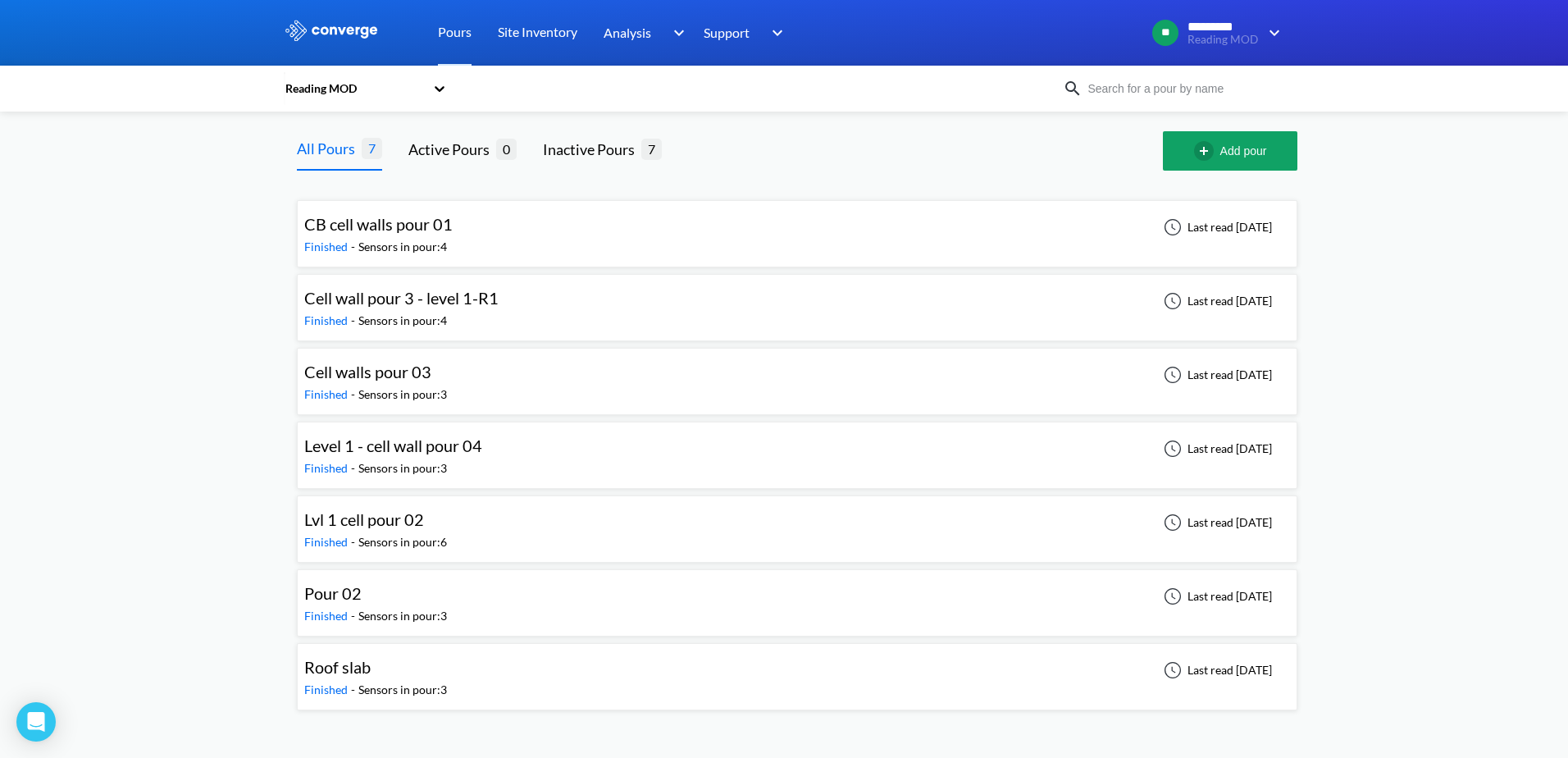
click at [424, 380] on span "Cell walls pour 03" at bounding box center [367, 371] width 127 height 20
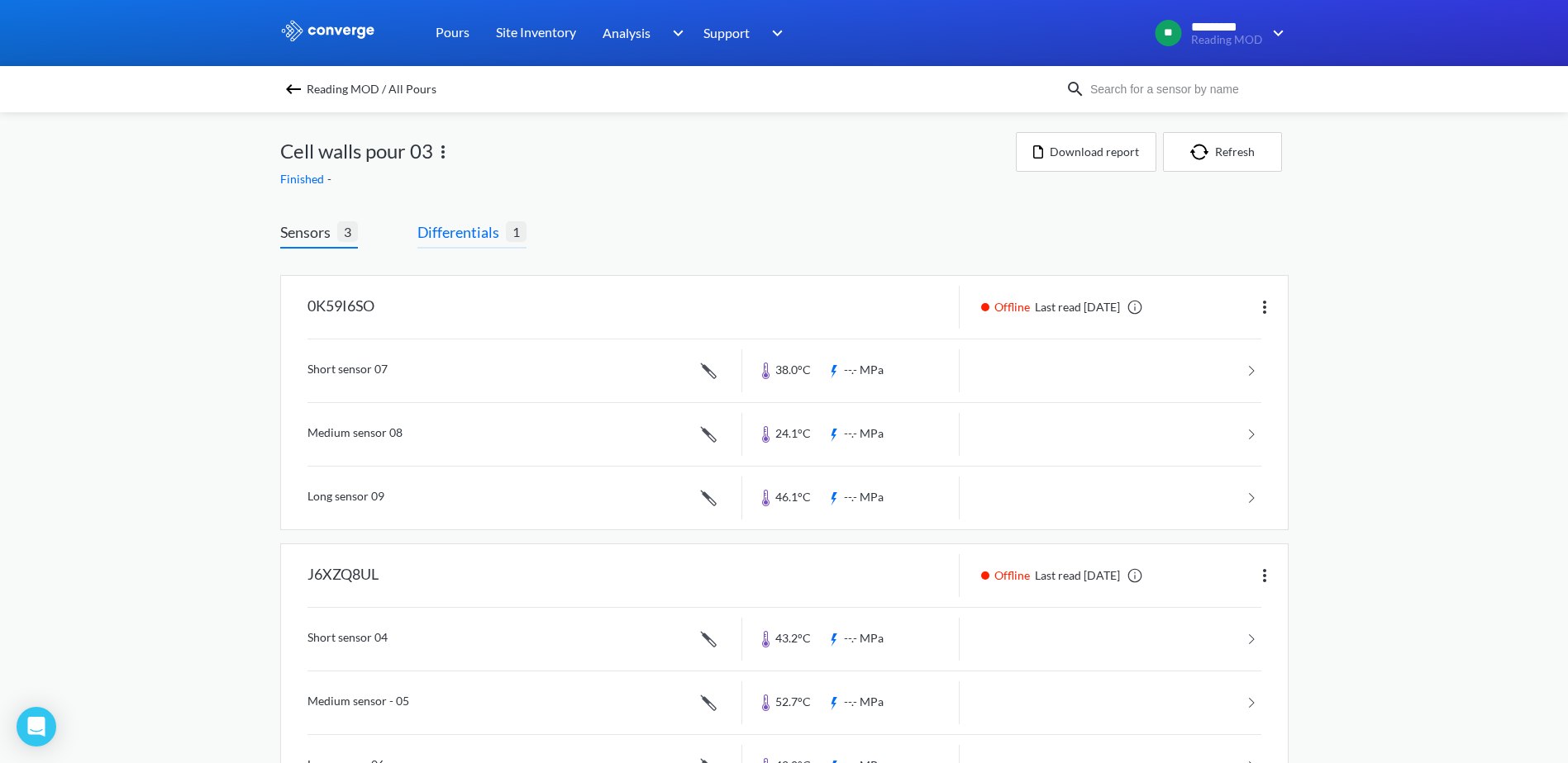
click at [483, 227] on span "Differentials" at bounding box center [461, 232] width 88 height 23
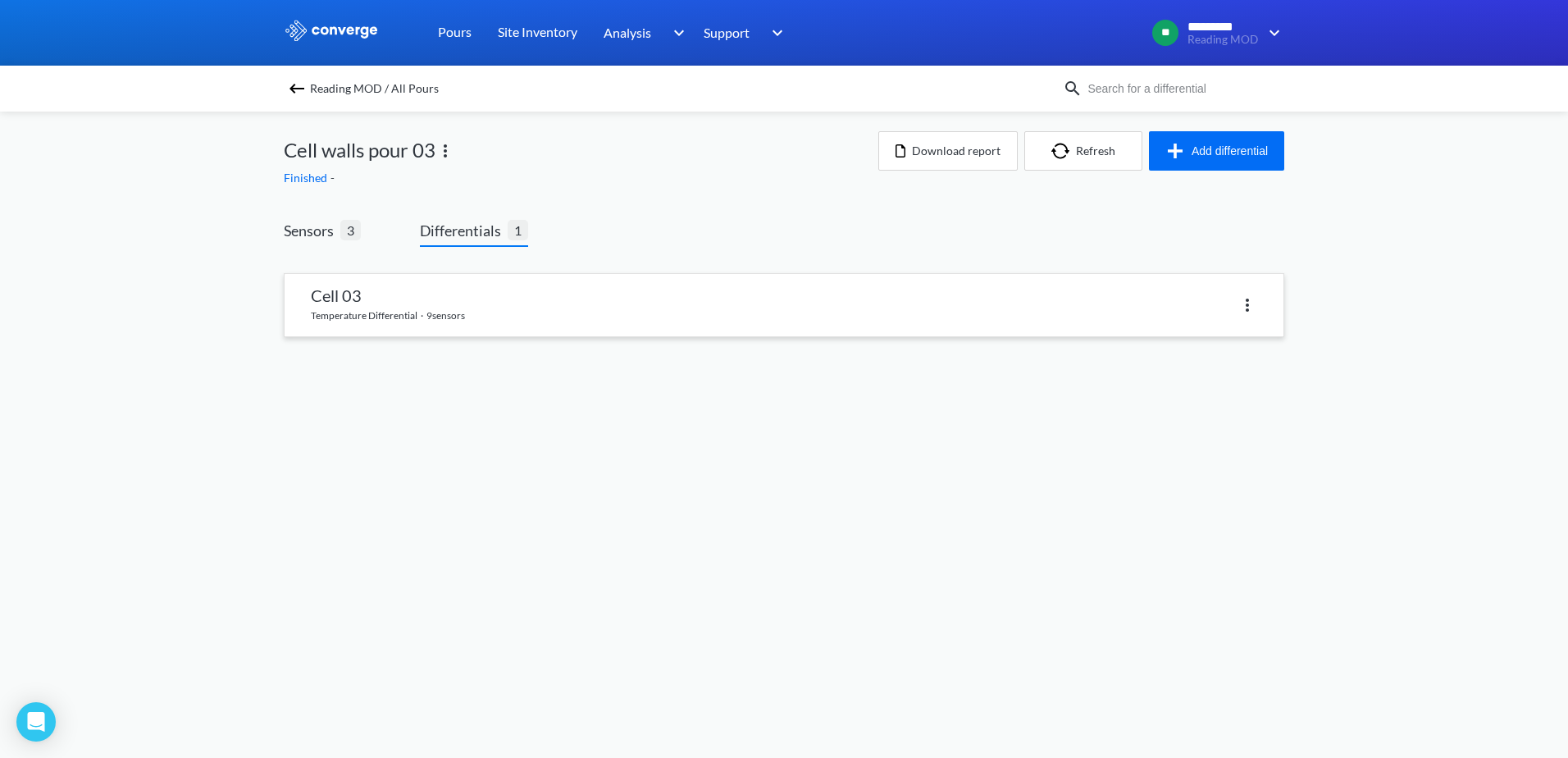
click at [463, 314] on link at bounding box center [784, 304] width 999 height 62
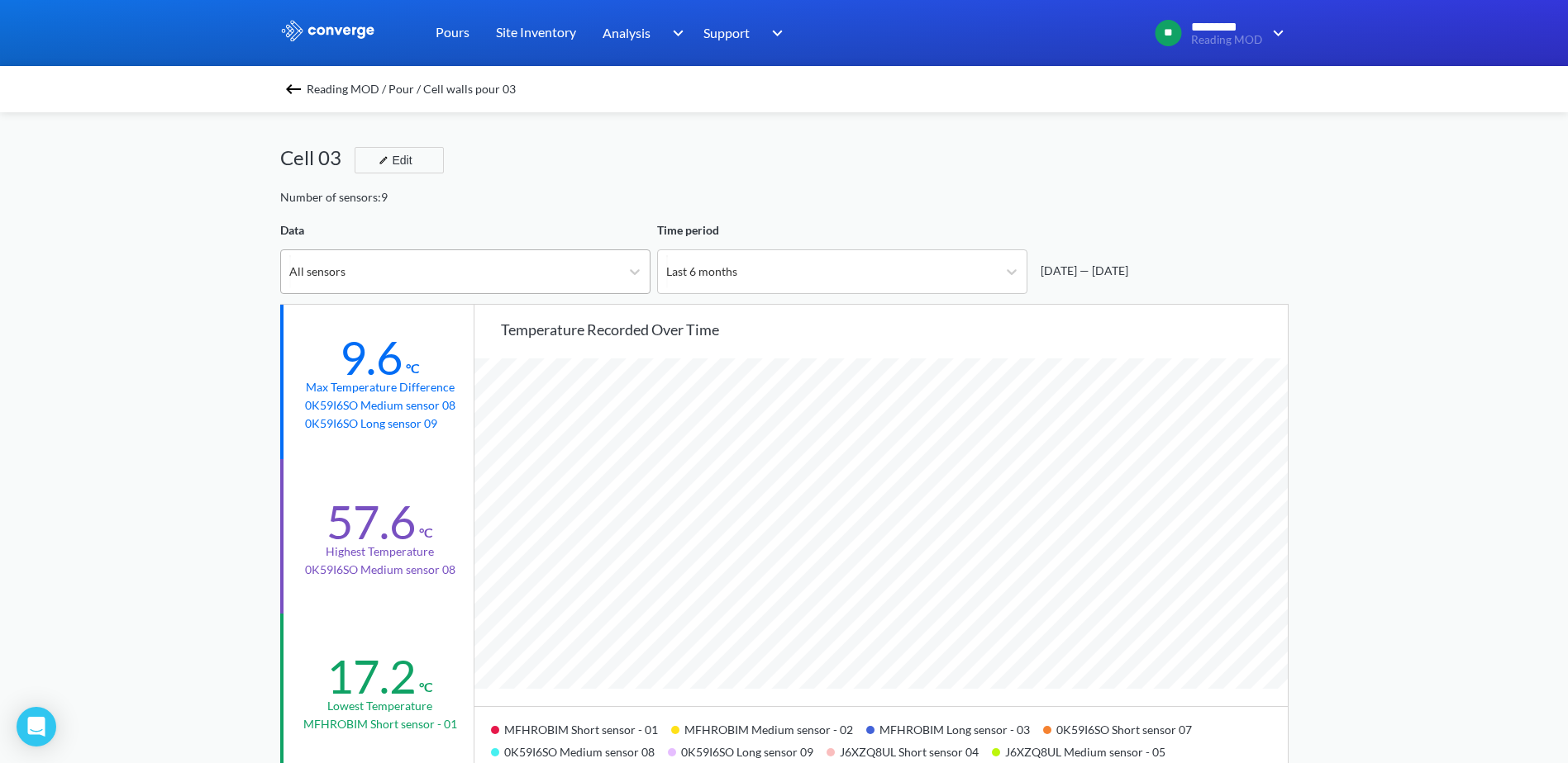
scroll to position [1384, 1568]
click at [494, 264] on div "All sensors" at bounding box center [450, 272] width 339 height 43
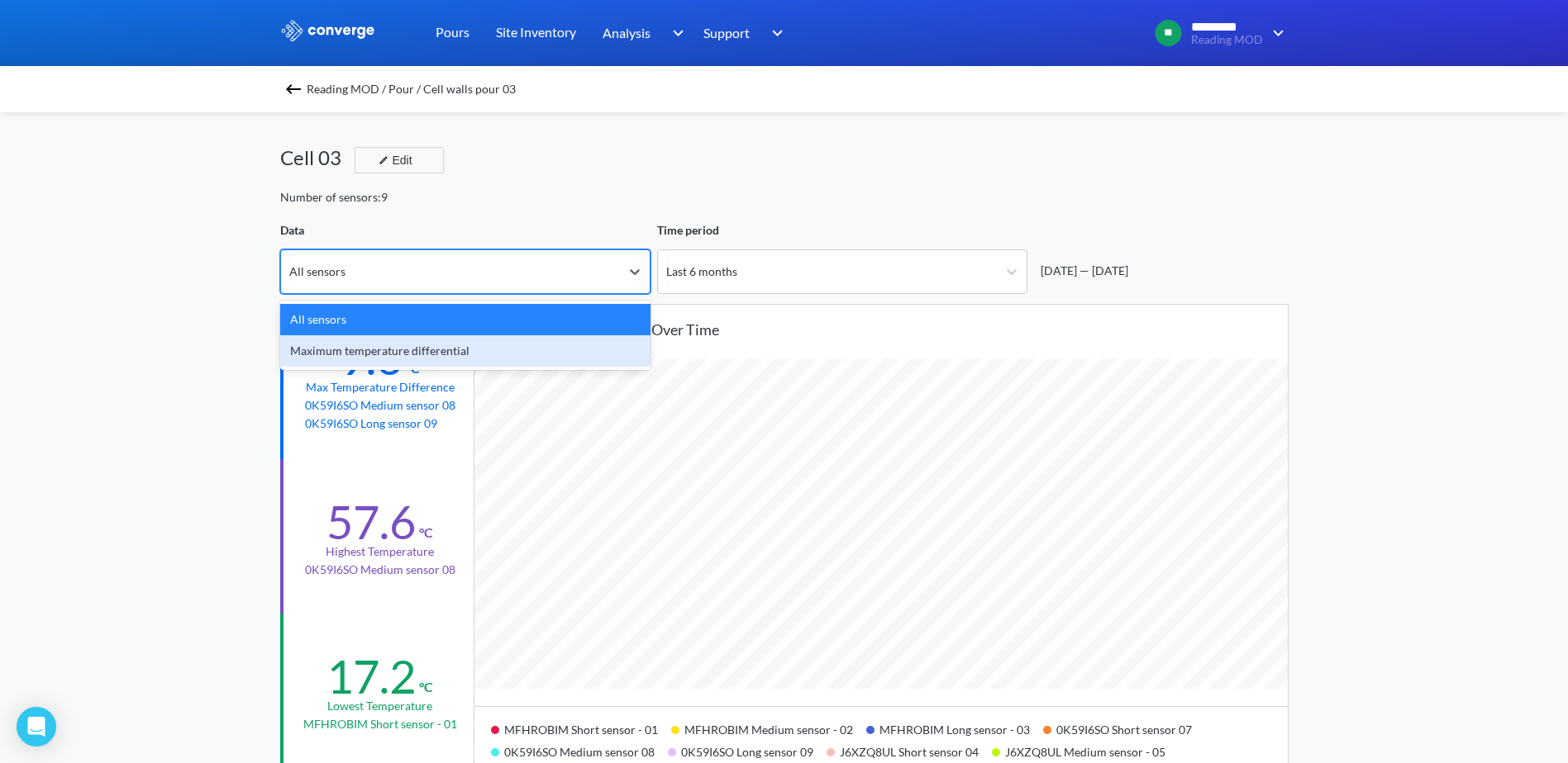
click at [462, 344] on div "Maximum temperature differential" at bounding box center [465, 351] width 370 height 32
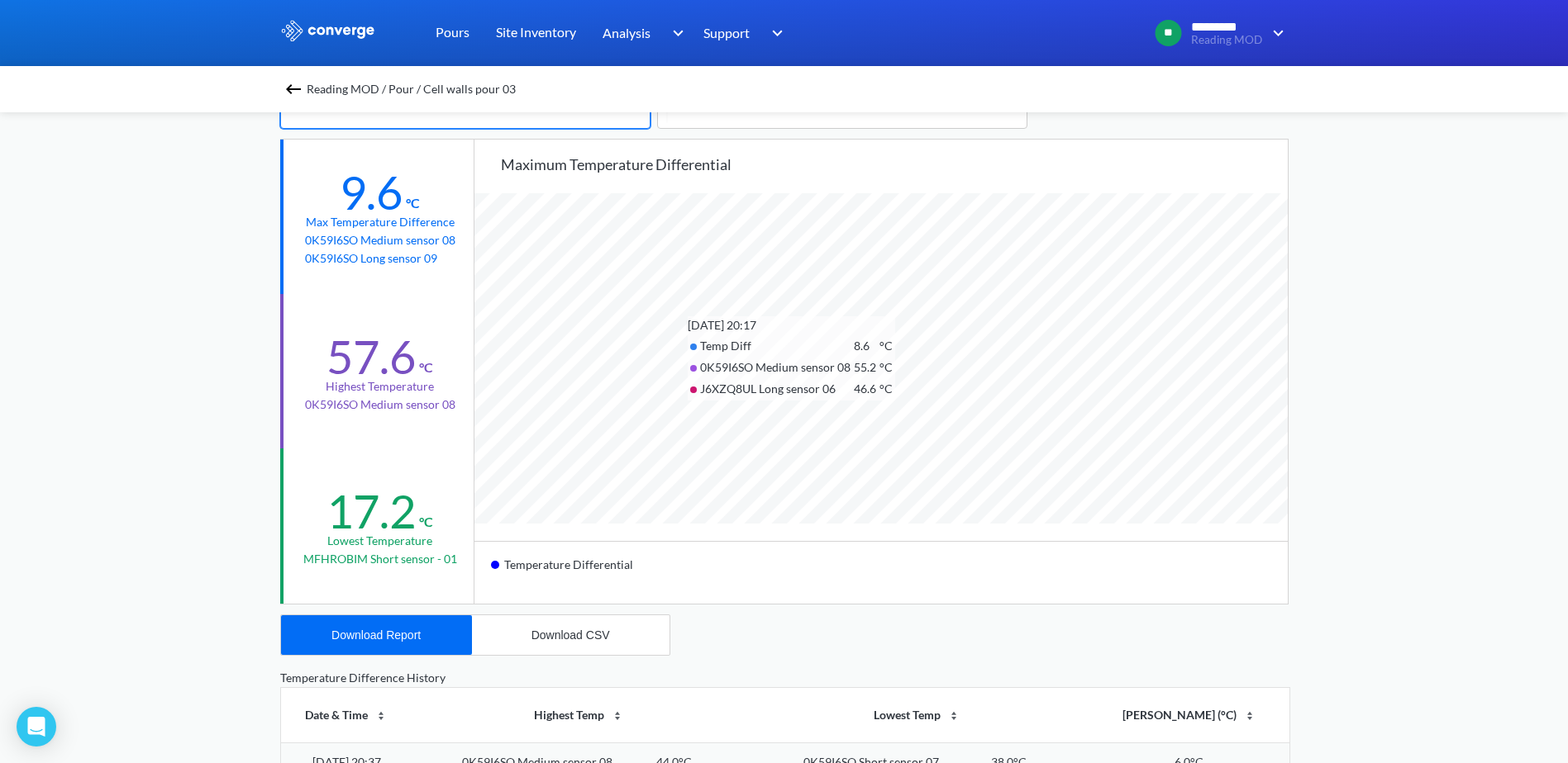
scroll to position [82, 0]
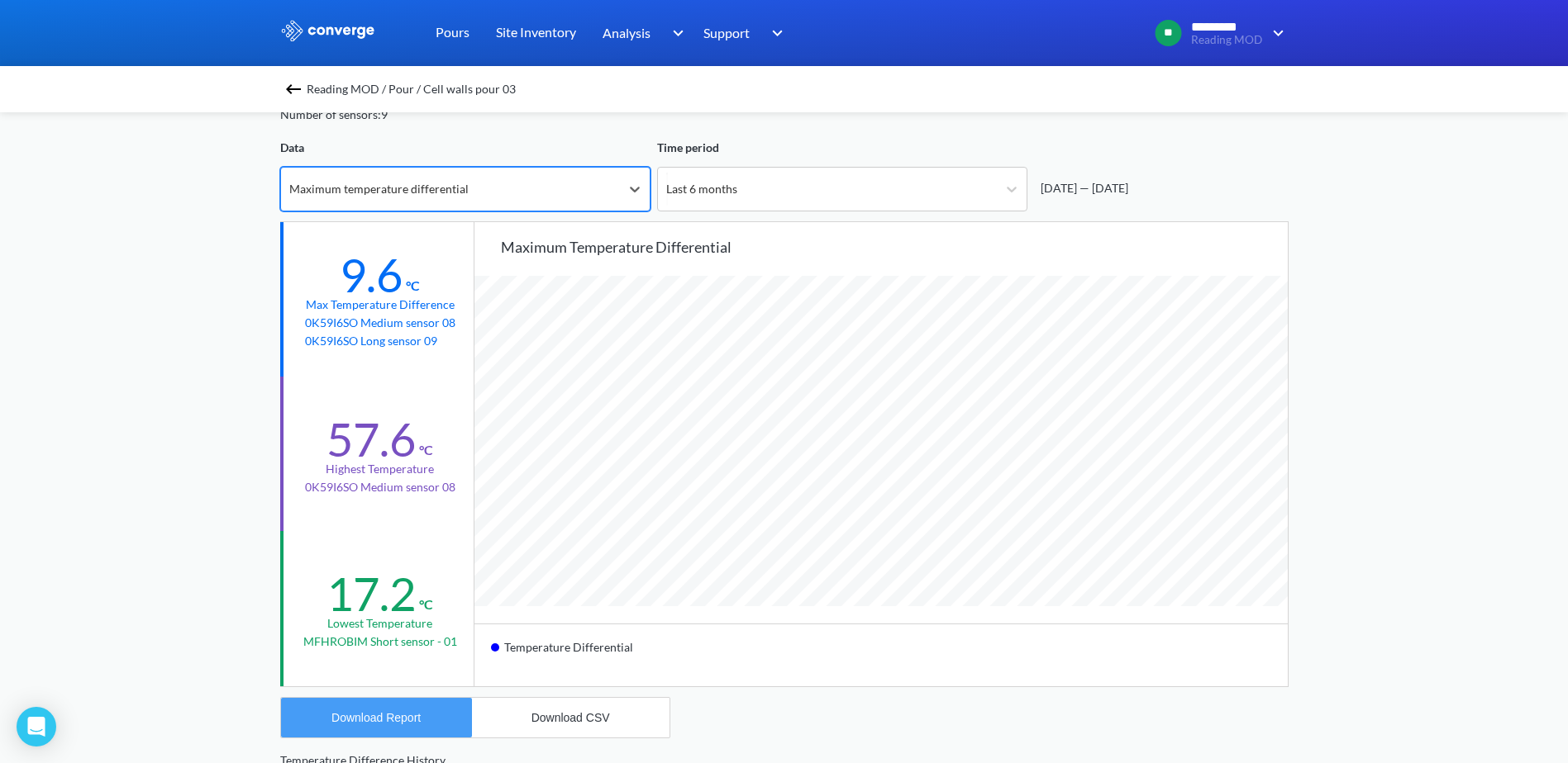
click at [407, 732] on button "Download Report" at bounding box center [376, 718] width 191 height 39
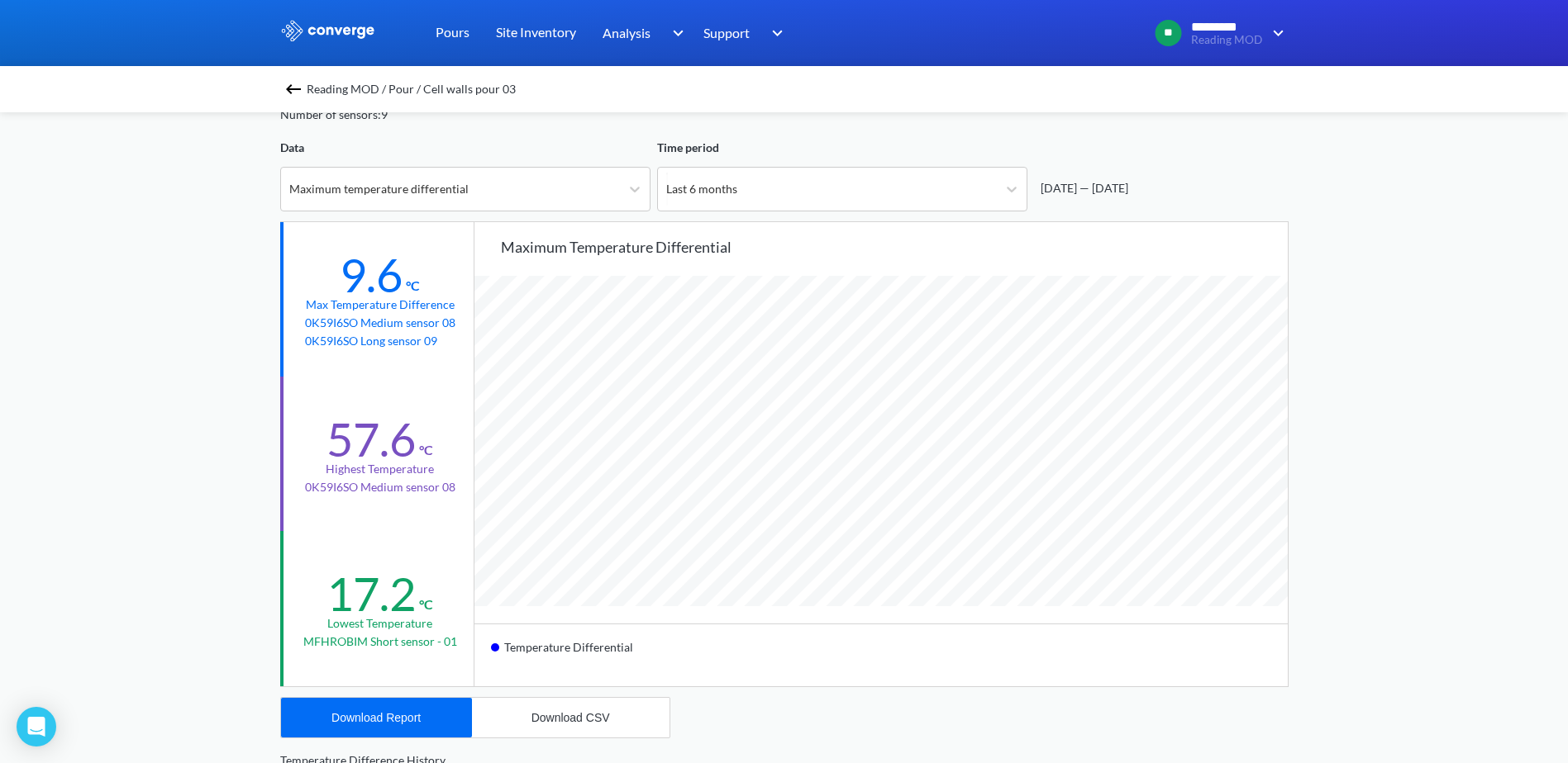
drag, startPoint x: 119, startPoint y: 245, endPoint x: 160, endPoint y: 278, distance: 52.6
click at [119, 245] on div "MENU Reading MOD Pours Site Inventory Analysis BIM Support Online Help Guide [P…" at bounding box center [784, 609] width 1568 height 1384
click at [301, 93] on img at bounding box center [293, 88] width 20 height 20
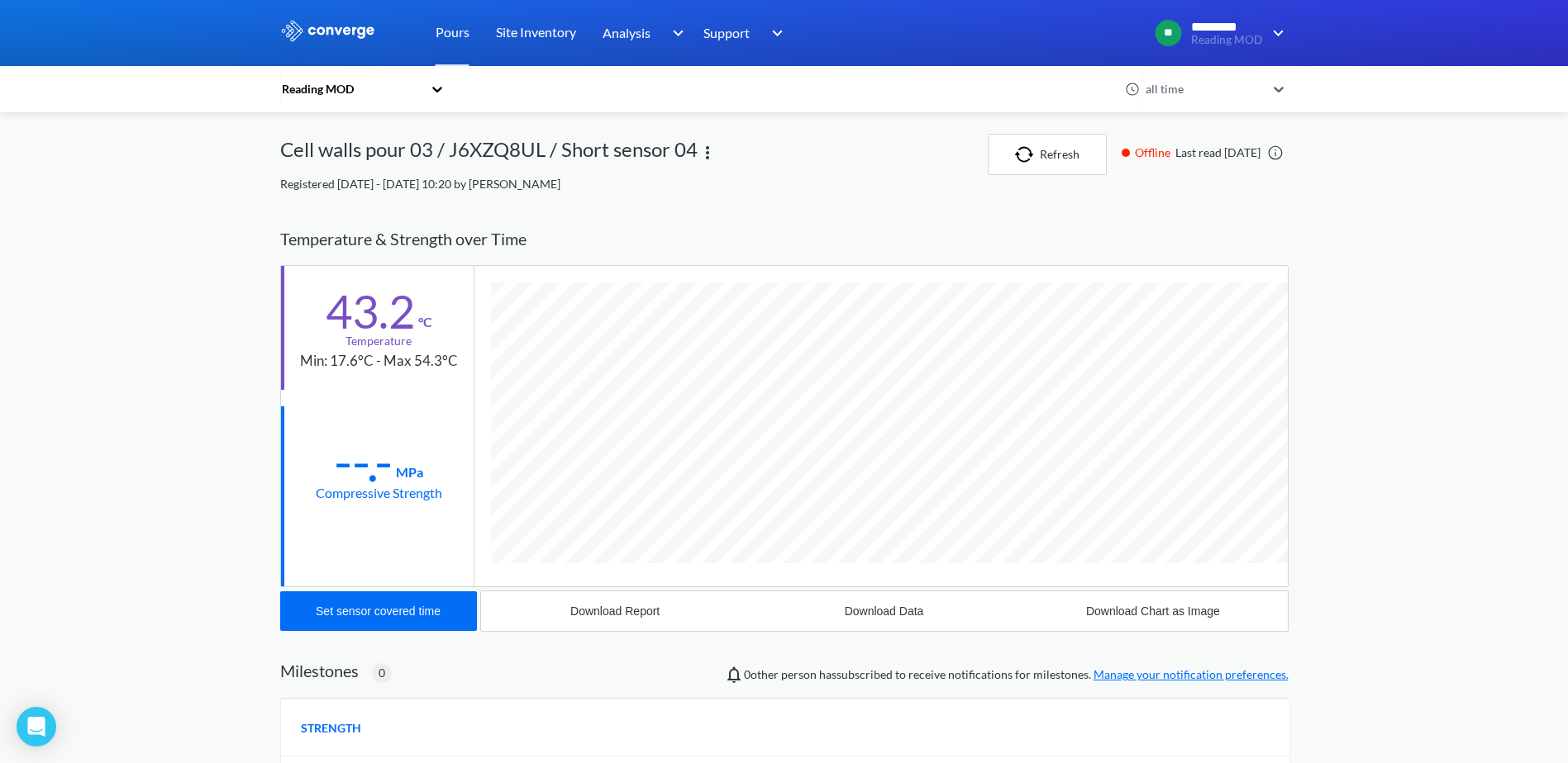
scroll to position [879, 1008]
